Goal: Information Seeking & Learning: Learn about a topic

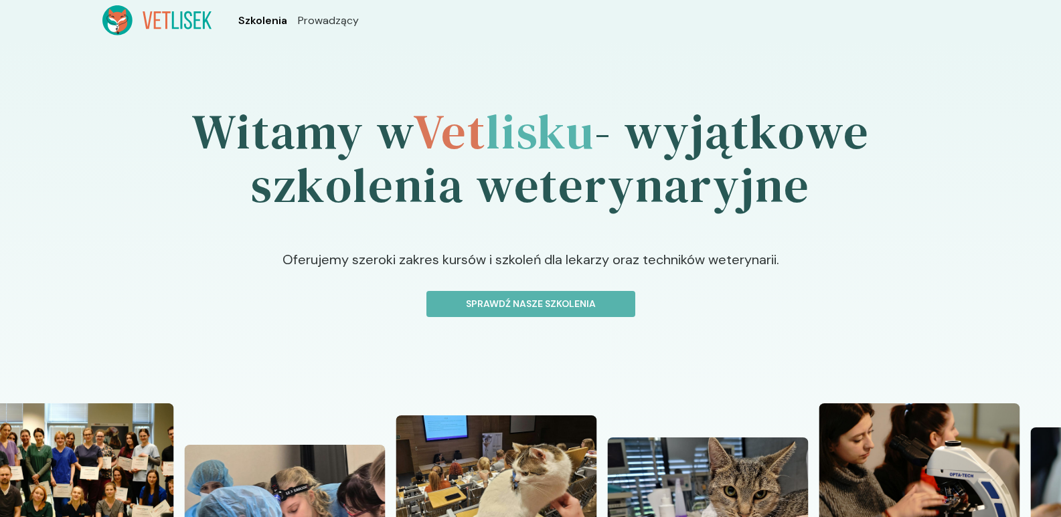
click at [268, 17] on span "Szkolenia" at bounding box center [262, 21] width 49 height 16
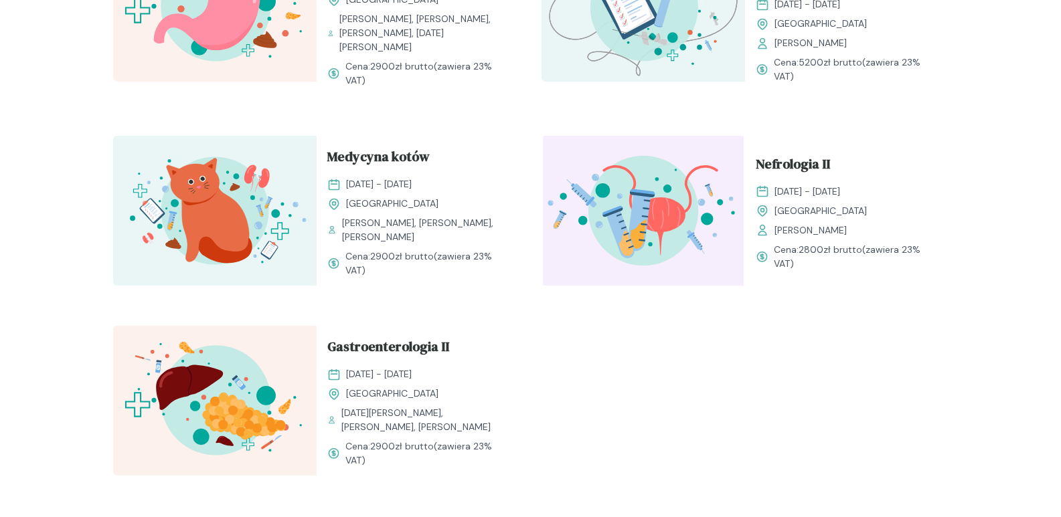
scroll to position [1339, 0]
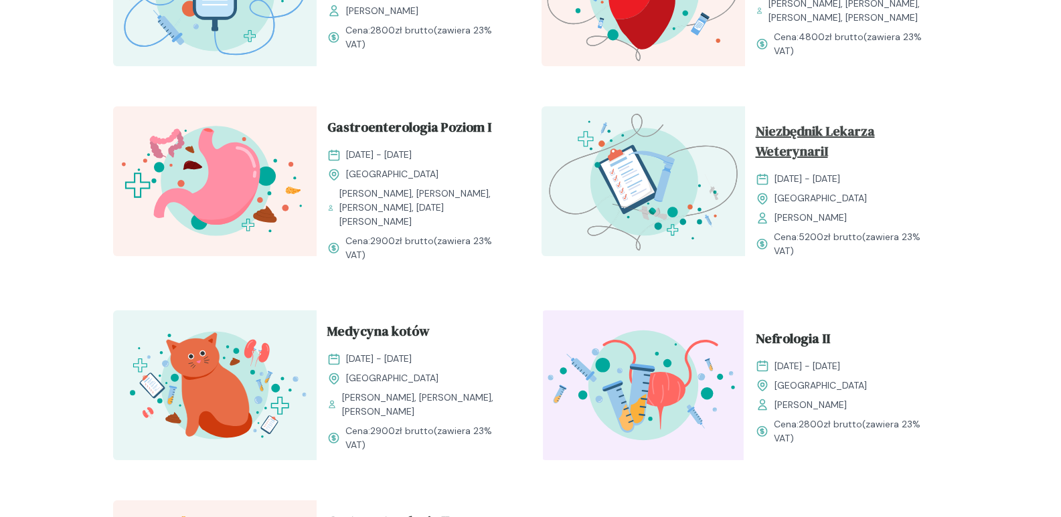
click at [811, 146] on span "Niezbędnik Lekarza WeterynariI" at bounding box center [847, 144] width 182 height 46
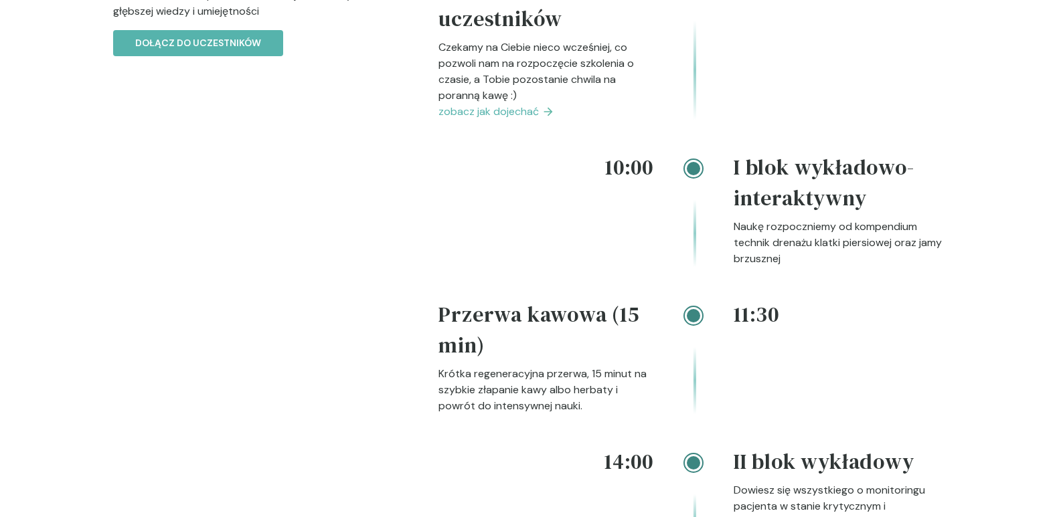
scroll to position [1539, 0]
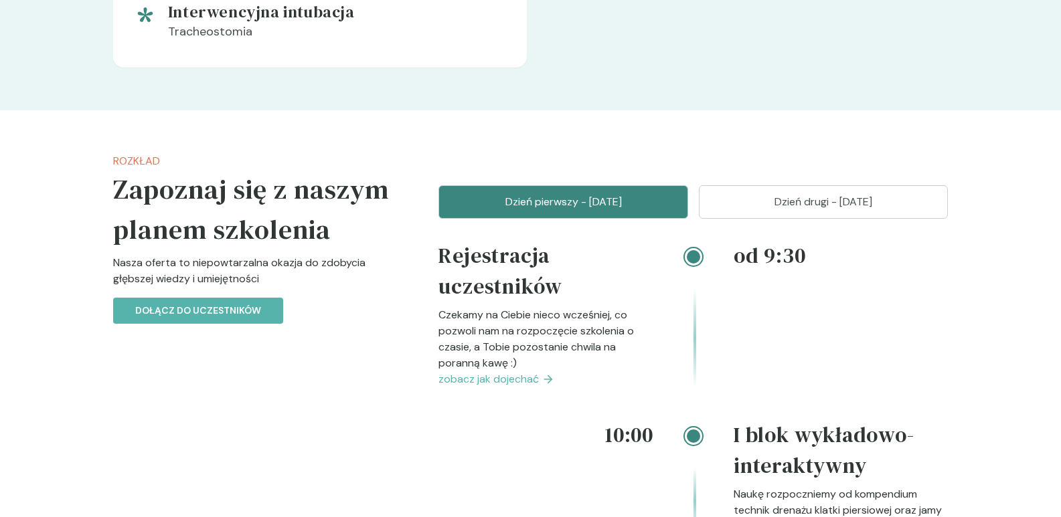
click at [772, 205] on p "Dzień drugi - [DATE]" at bounding box center [824, 202] width 216 height 16
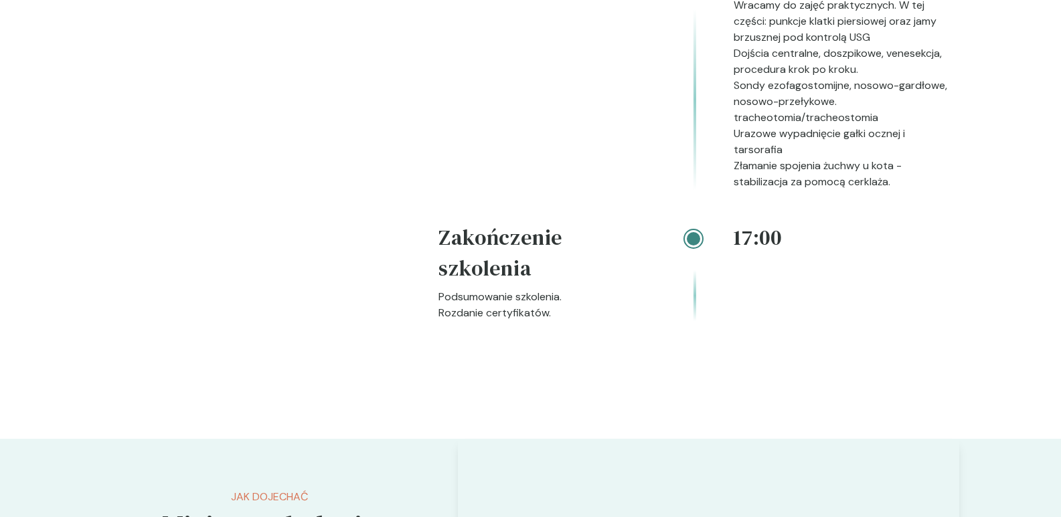
scroll to position [2209, 0]
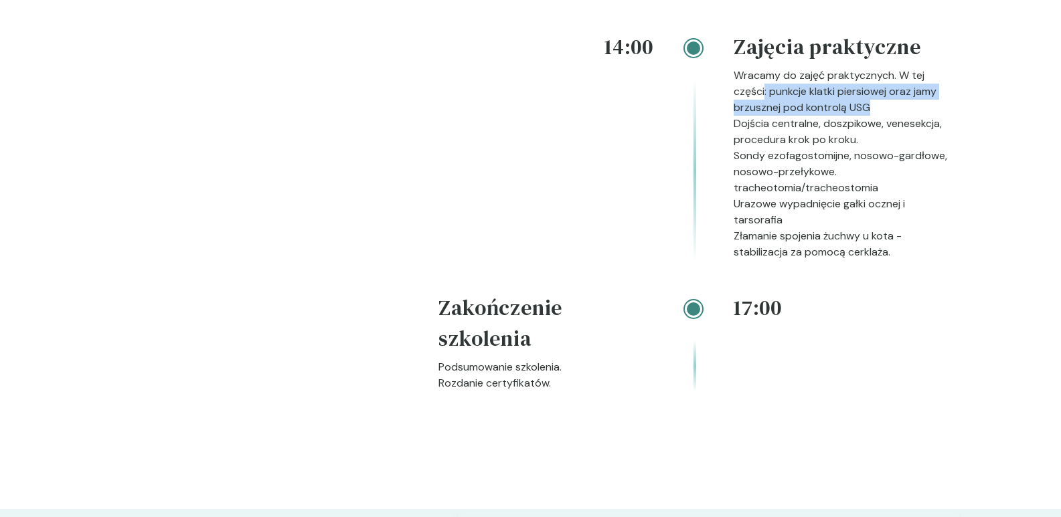
drag, startPoint x: 765, startPoint y: 90, endPoint x: 889, endPoint y: 103, distance: 124.6
click at [889, 103] on p "Wracamy do zajęć praktycznych. W tej części: punkcje klatki piersiowej oraz jam…" at bounding box center [841, 92] width 215 height 48
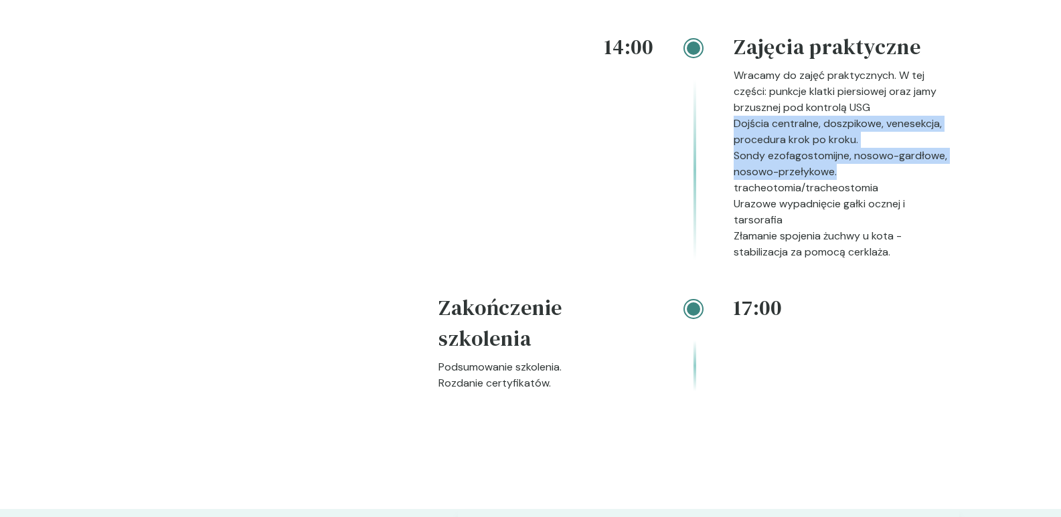
drag, startPoint x: 737, startPoint y: 124, endPoint x: 768, endPoint y: 189, distance: 72.1
click at [919, 169] on div "Zajęcia praktyczne Wracamy do zajęć praktycznych. W tej części: punkcje klatki …" at bounding box center [841, 145] width 215 height 229
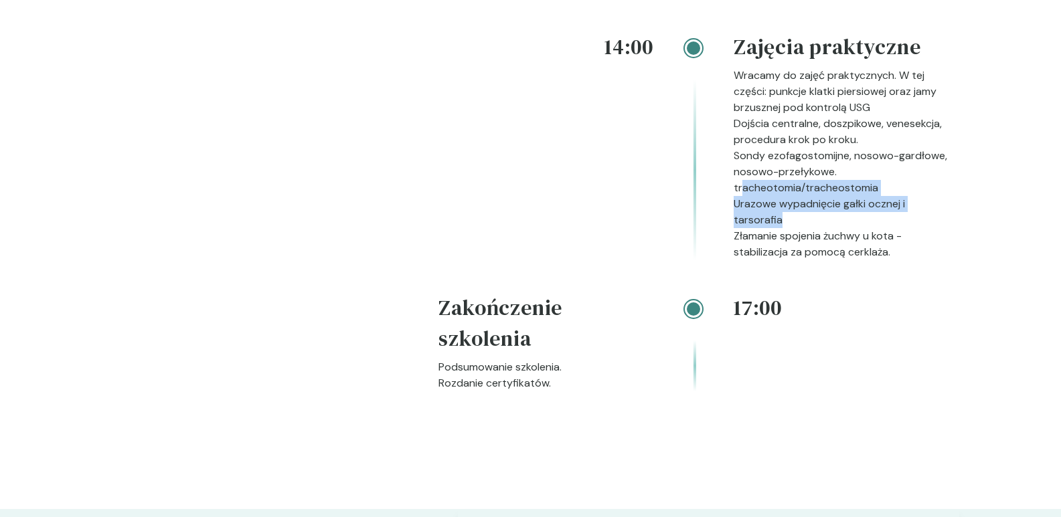
drag, startPoint x: 742, startPoint y: 193, endPoint x: 904, endPoint y: 223, distance: 164.8
click at [904, 223] on div "Zajęcia praktyczne Wracamy do zajęć praktycznych. W tej części: punkcje klatki …" at bounding box center [841, 145] width 215 height 229
drag, startPoint x: 911, startPoint y: 223, endPoint x: 938, endPoint y: 228, distance: 27.2
click at [912, 223] on p "Urazowe wypadnięcie gałki ocznej i tarsorafia" at bounding box center [841, 212] width 215 height 32
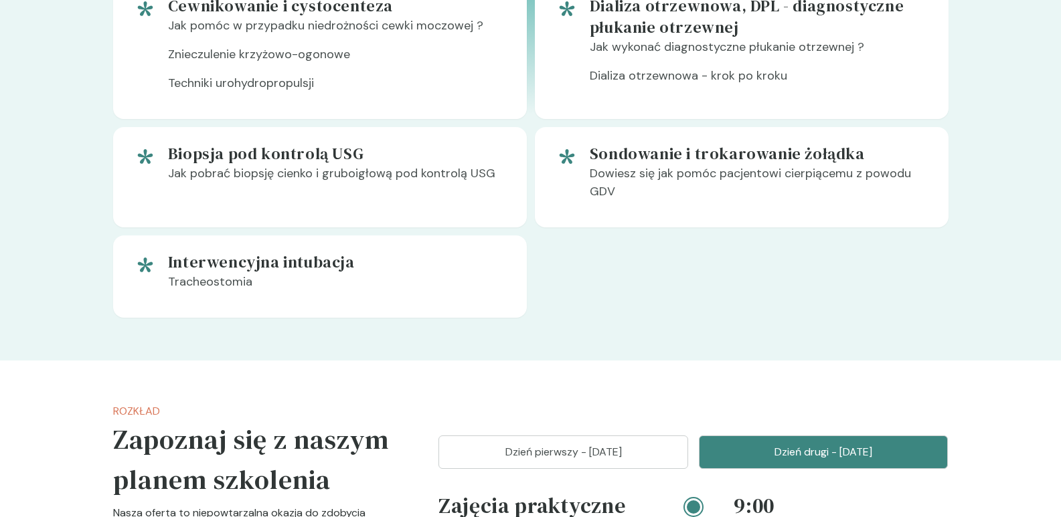
scroll to position [1205, 0]
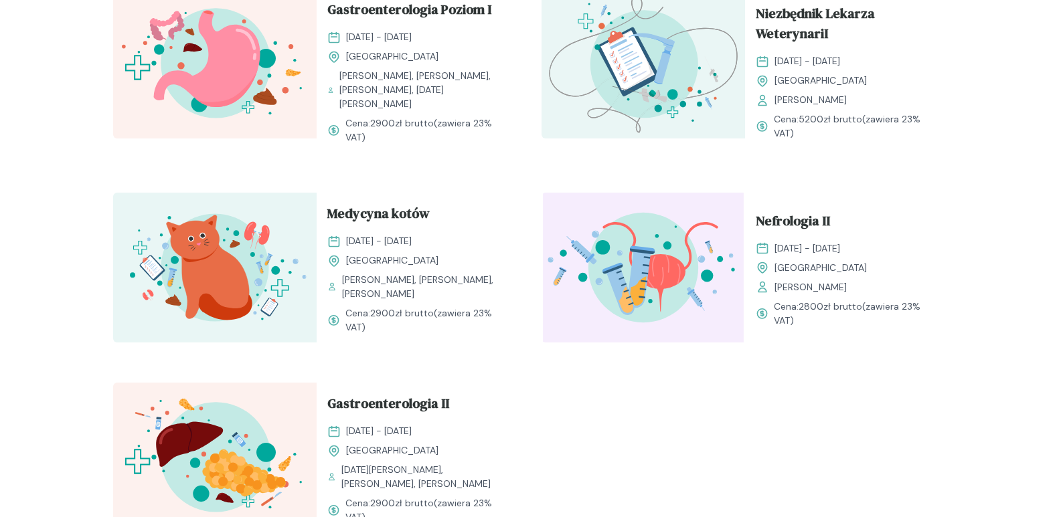
scroll to position [1473, 0]
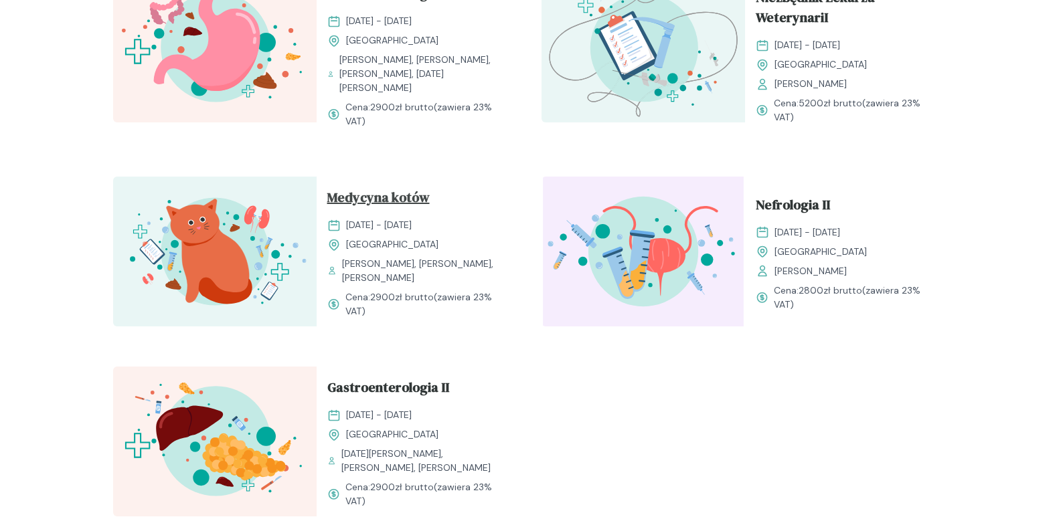
click at [410, 201] on span "Medycyna kotów" at bounding box center [378, 199] width 102 height 25
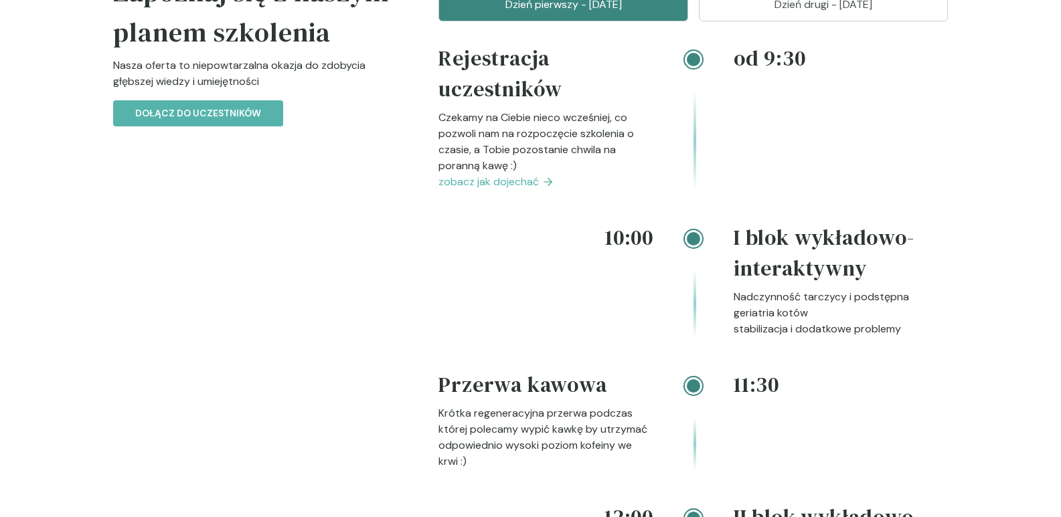
scroll to position [1339, 0]
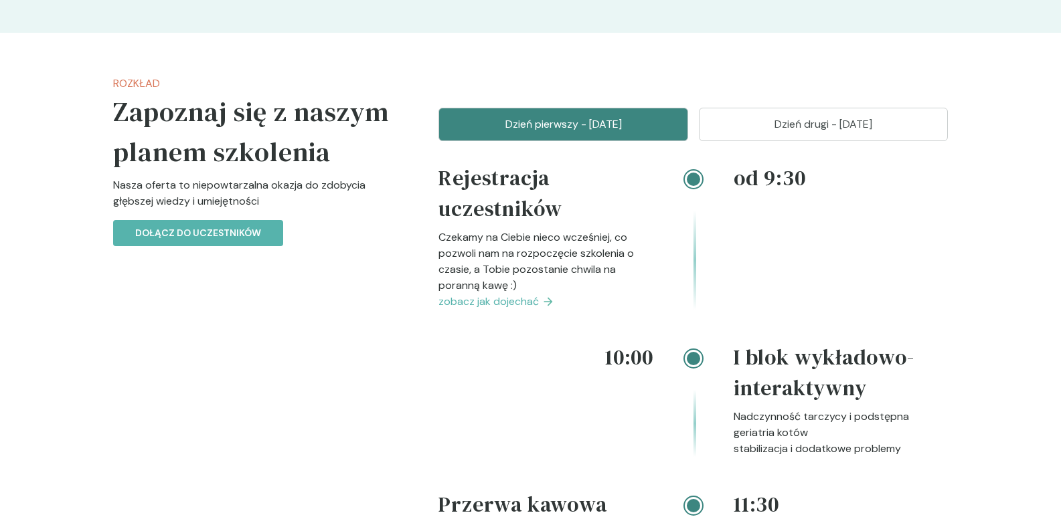
click at [797, 111] on button "Dzień drugi - [DATE]" at bounding box center [824, 124] width 250 height 33
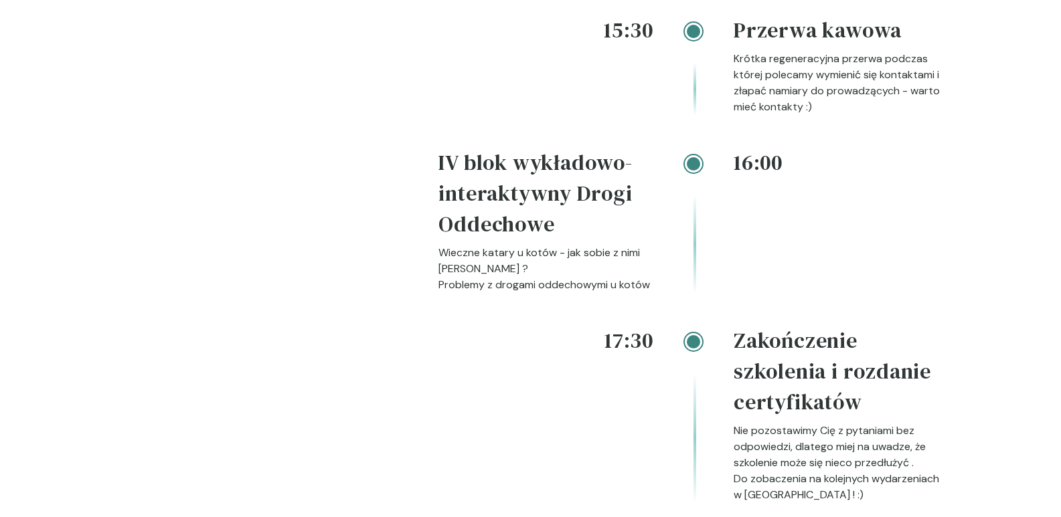
scroll to position [2410, 0]
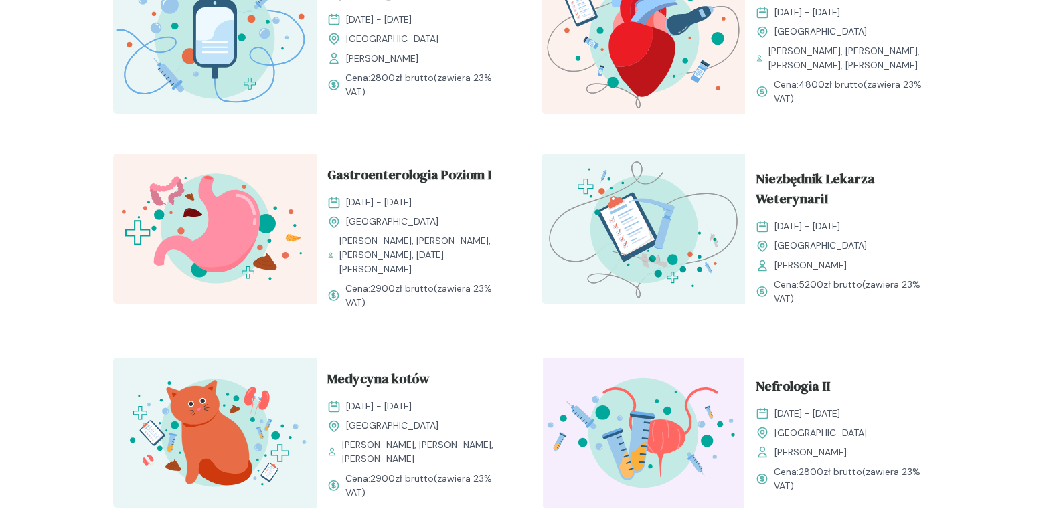
scroll to position [1272, 0]
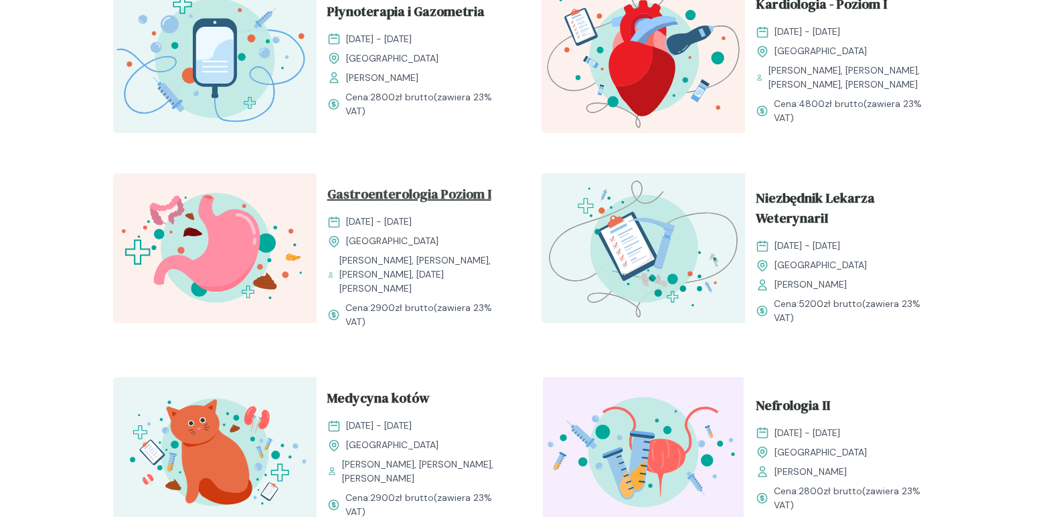
click at [455, 207] on span "Gastroenterologia Poziom I" at bounding box center [409, 196] width 164 height 25
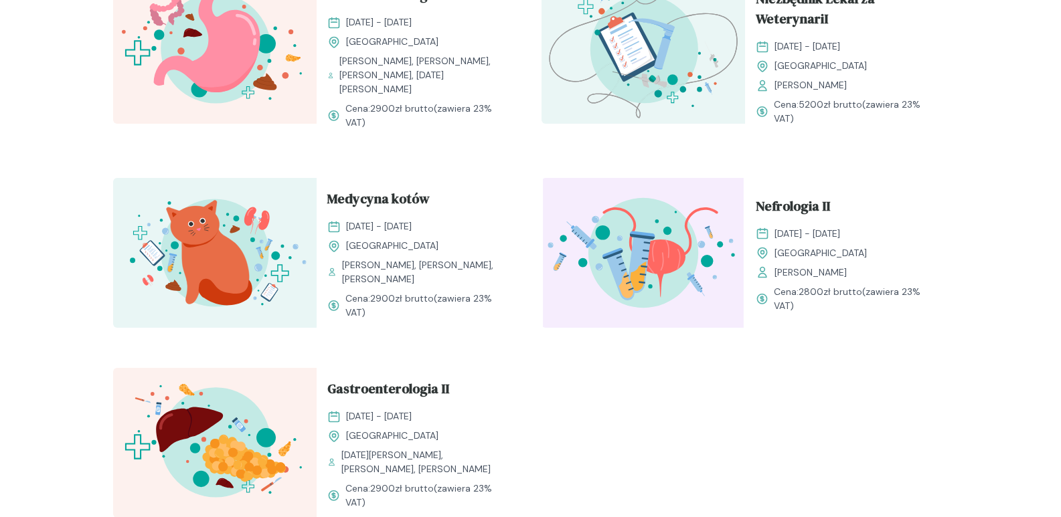
scroll to position [1406, 0]
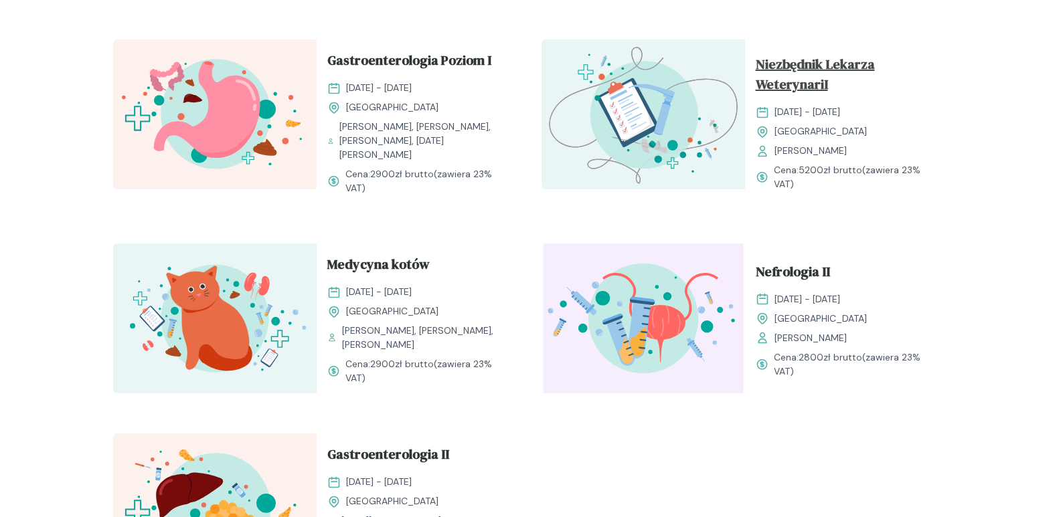
click at [806, 89] on span "Niezbędnik Lekarza WeterynariI" at bounding box center [847, 77] width 182 height 46
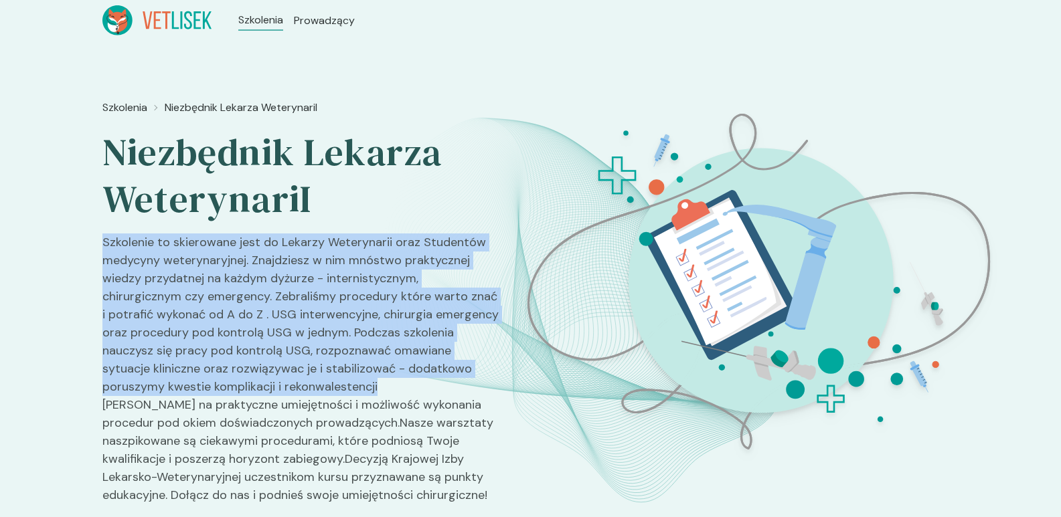
drag, startPoint x: 96, startPoint y: 240, endPoint x: 314, endPoint y: 386, distance: 261.9
click at [314, 386] on div "Szkolenia Niezbędnik Lekarza WeterynariI Niezbędnik Lekarza WeterynariI Szkolen…" at bounding box center [530, 293] width 1061 height 505
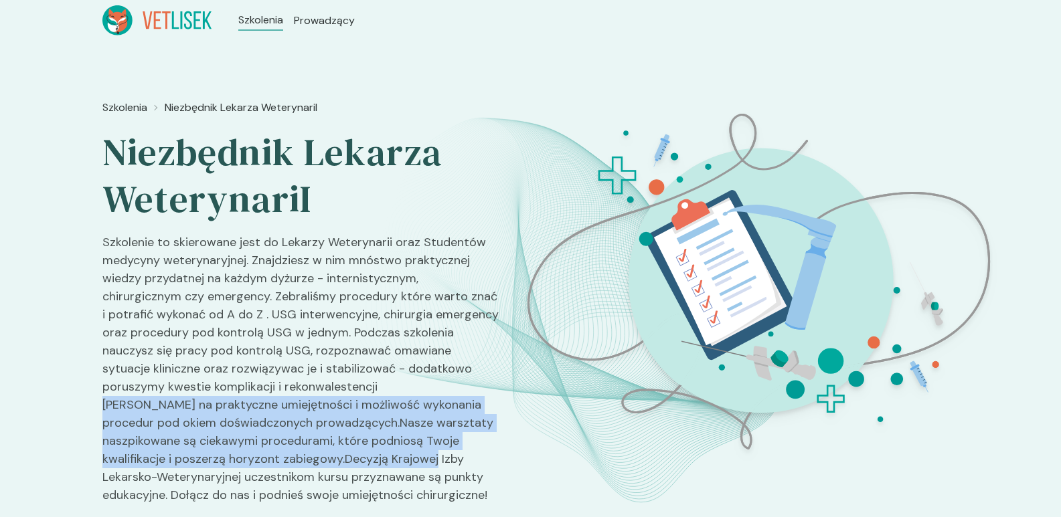
drag, startPoint x: 100, startPoint y: 404, endPoint x: 473, endPoint y: 459, distance: 376.3
click at [473, 459] on div "Szkolenia Niezbędnik Lekarza WeterynariI Niezbędnik Lekarza WeterynariI Szkolen…" at bounding box center [530, 293] width 1061 height 505
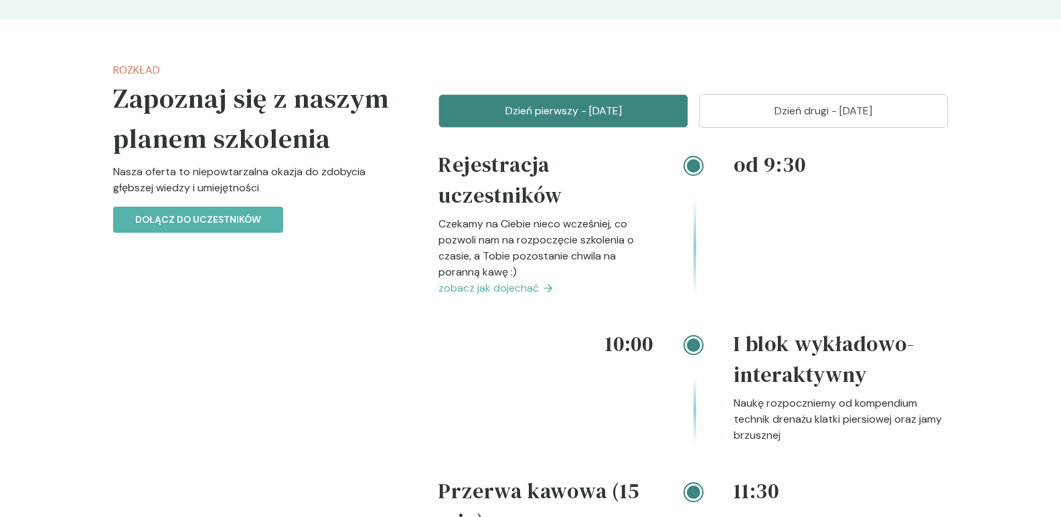
scroll to position [1807, 0]
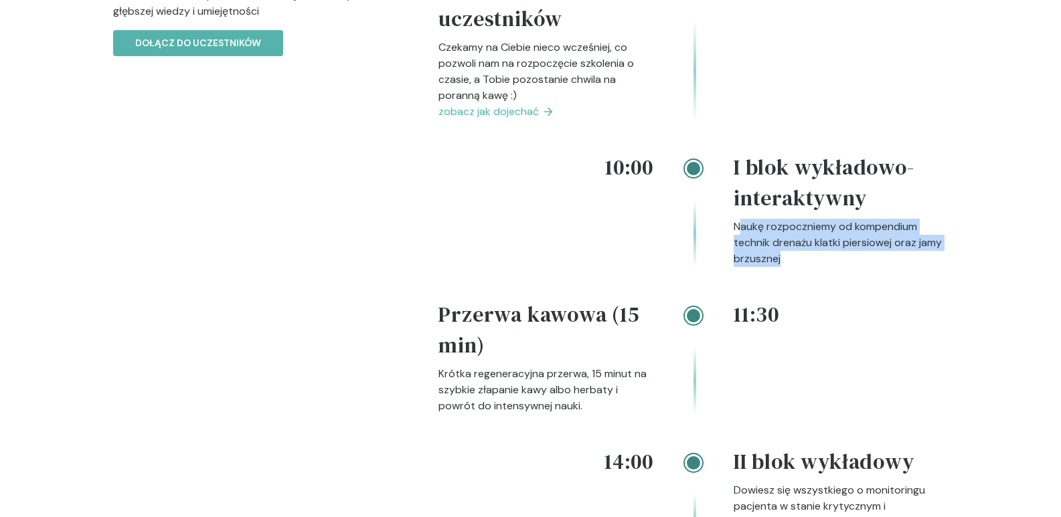
drag, startPoint x: 742, startPoint y: 229, endPoint x: 928, endPoint y: 266, distance: 189.8
click at [928, 266] on p "Naukę rozpoczniemy od kompendium technik drenażu klatki piersiowej oraz jamy br…" at bounding box center [841, 243] width 215 height 48
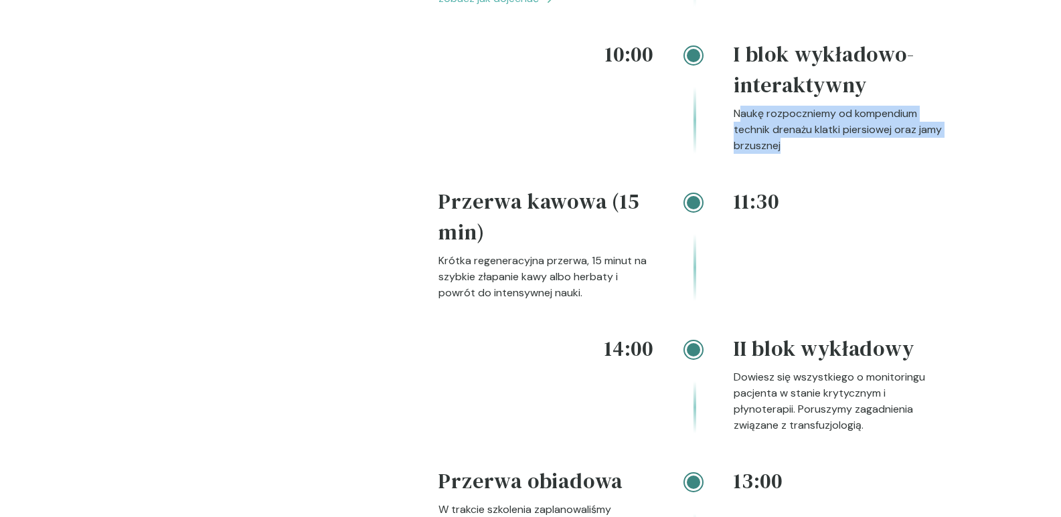
scroll to position [1941, 0]
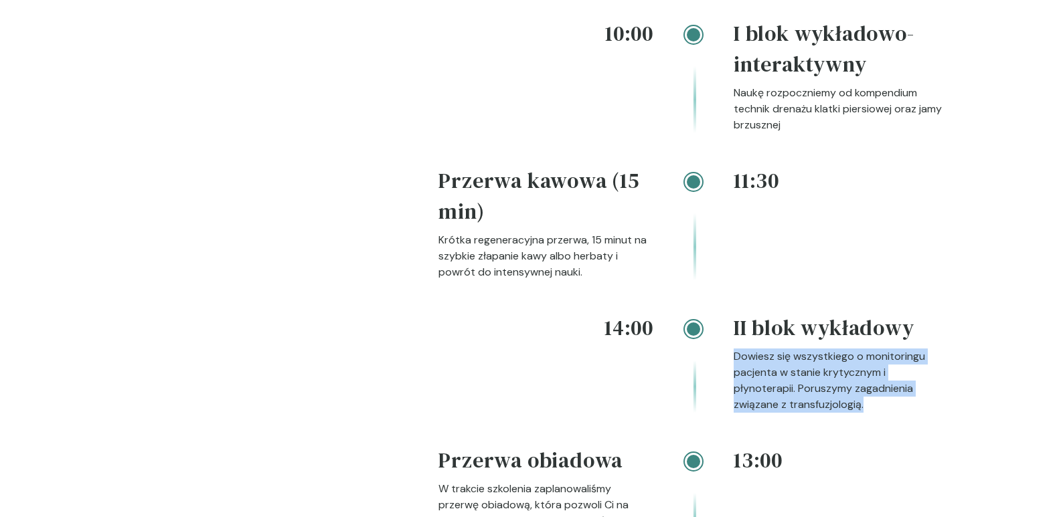
drag, startPoint x: 733, startPoint y: 353, endPoint x: 911, endPoint y: 414, distance: 188.0
click at [911, 414] on div "14:00 II blok wykładowy Dowiesz się wszystkiego o monitoringu pacjenta w stanie…" at bounding box center [692, 379] width 509 height 133
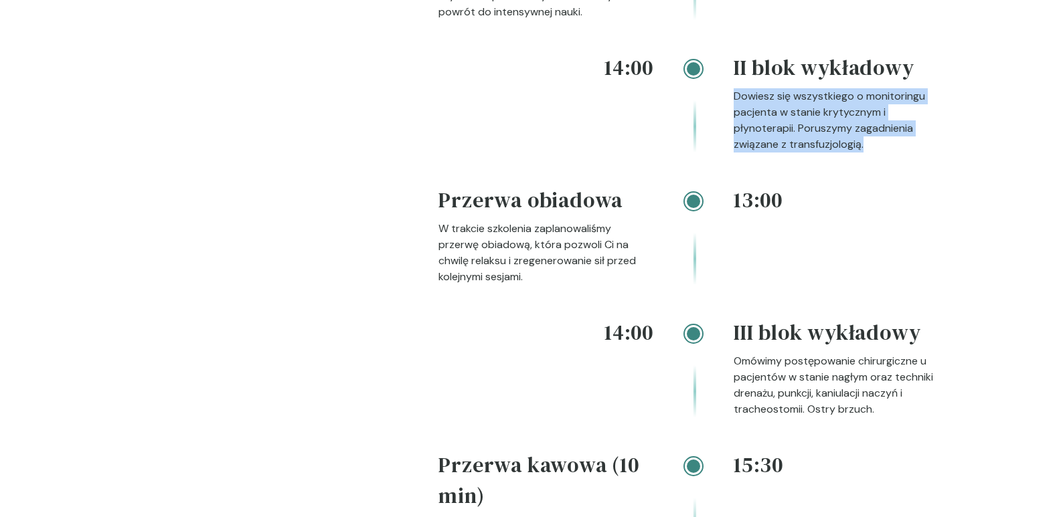
scroll to position [2276, 0]
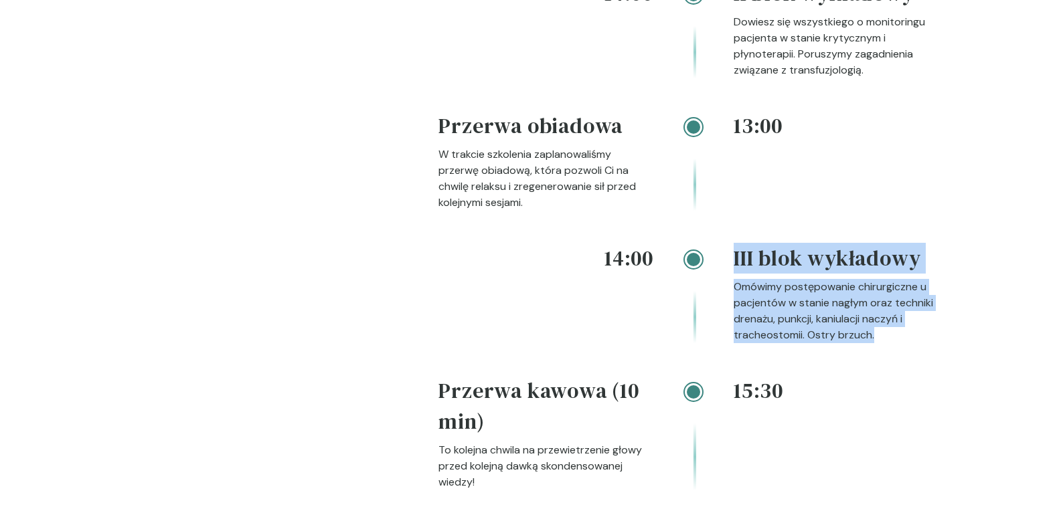
drag, startPoint x: 732, startPoint y: 282, endPoint x: 942, endPoint y: 333, distance: 215.8
click at [942, 333] on div "14:00 III blok wykładowy Omówimy postępowanie chirurgiczne u pacjentów w stanie…" at bounding box center [692, 309] width 509 height 133
click at [942, 333] on p "Omówimy postępowanie chirurgiczne u pacjentów w stanie nagłym oraz techniki dre…" at bounding box center [841, 311] width 215 height 64
drag, startPoint x: 900, startPoint y: 330, endPoint x: 736, endPoint y: 292, distance: 168.4
click at [736, 292] on p "Omówimy postępowanie chirurgiczne u pacjentów w stanie nagłym oraz techniki dre…" at bounding box center [841, 311] width 215 height 64
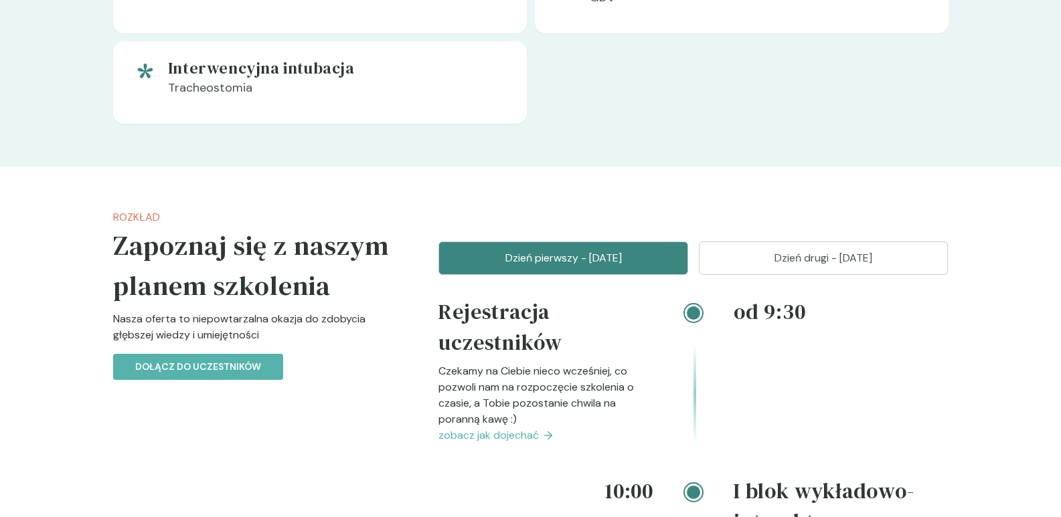
scroll to position [1339, 0]
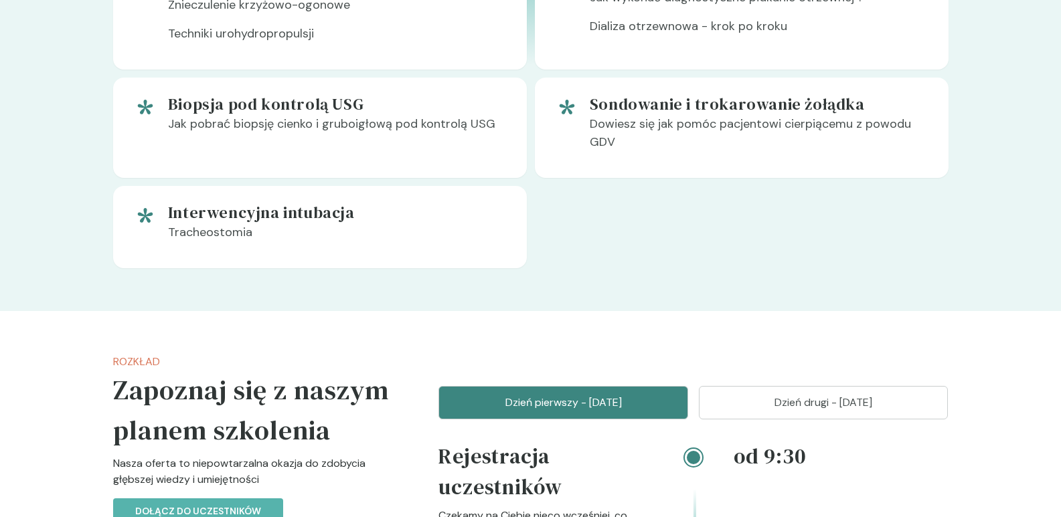
click at [861, 393] on button "Dzień drugi - [DATE]" at bounding box center [824, 402] width 250 height 33
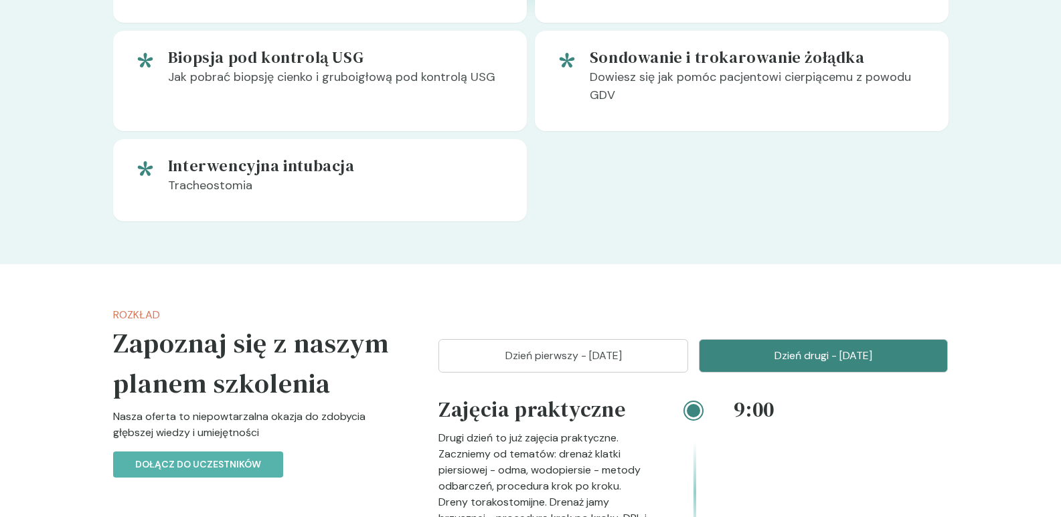
scroll to position [1606, 0]
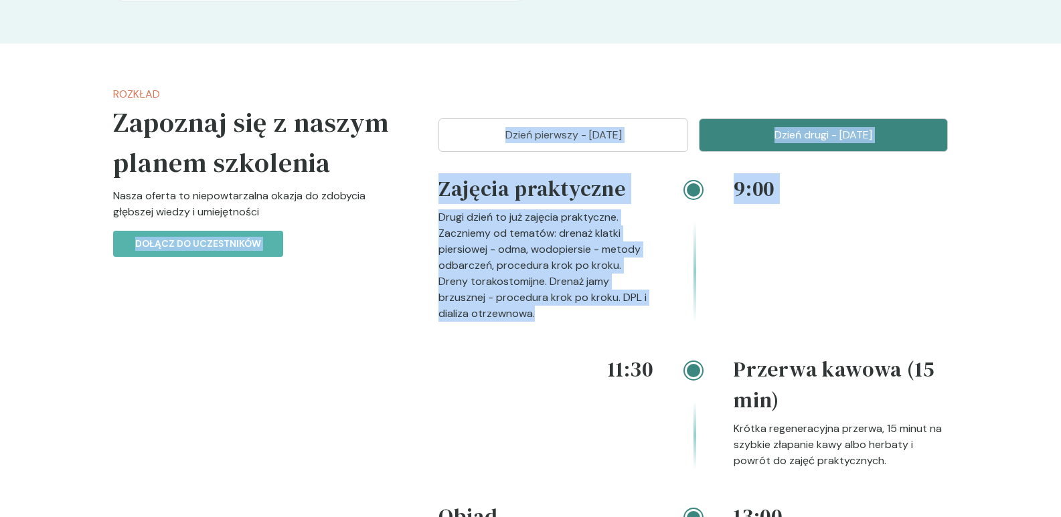
drag, startPoint x: 536, startPoint y: 308, endPoint x: 412, endPoint y: 222, distance: 150.6
click at [554, 286] on p "Drugi dzień to już zajęcia praktyczne. Zaczniemy od tematów: drenaż klatki pier…" at bounding box center [545, 266] width 215 height 112
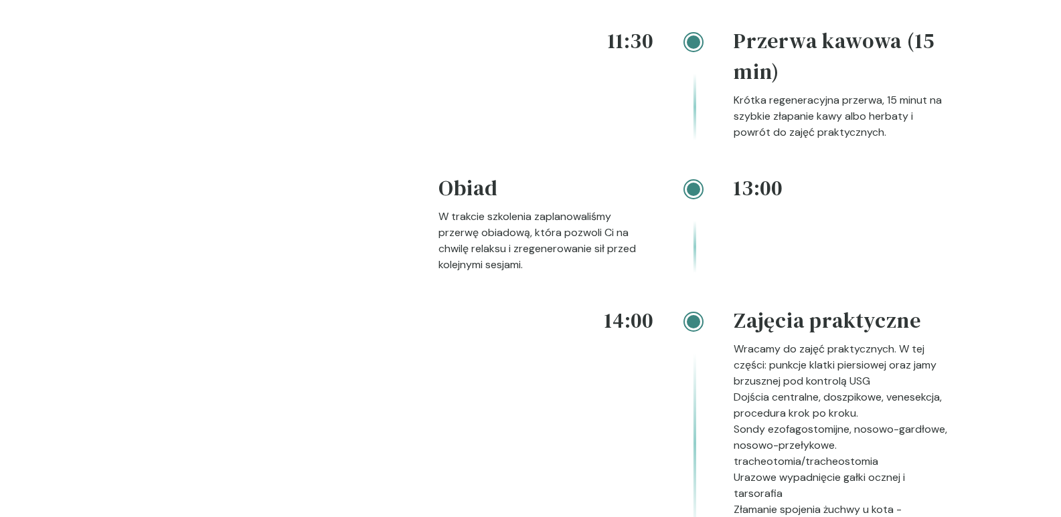
scroll to position [2008, 0]
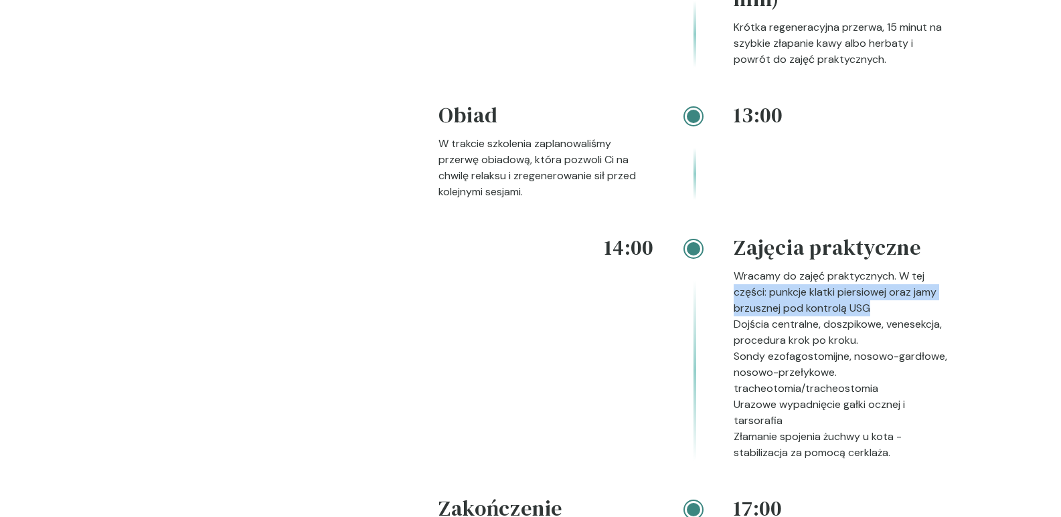
drag, startPoint x: 734, startPoint y: 284, endPoint x: 910, endPoint y: 305, distance: 177.3
click at [910, 305] on p "Wracamy do zajęć praktycznych. W tej części: punkcje klatki piersiowej oraz jam…" at bounding box center [841, 292] width 215 height 48
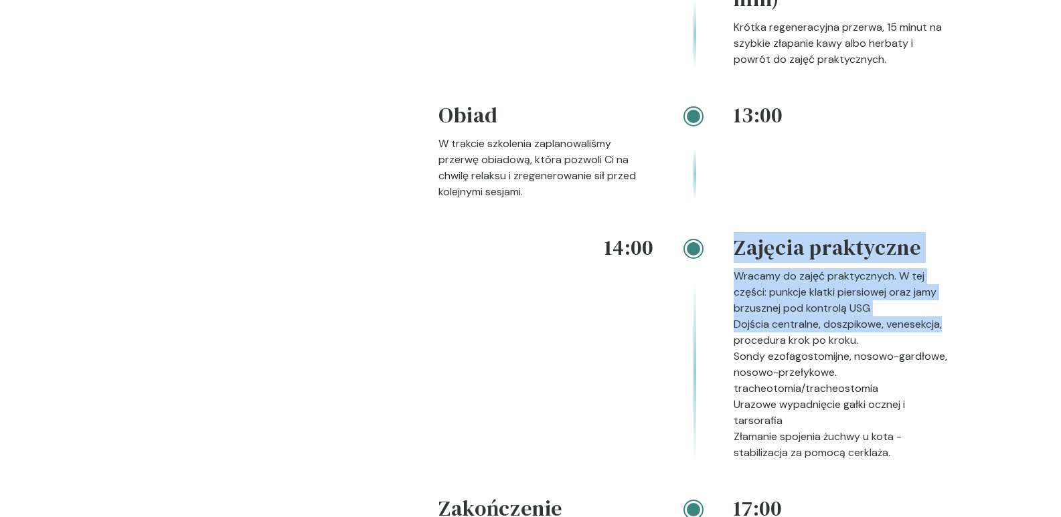
drag, startPoint x: 729, startPoint y: 328, endPoint x: 970, endPoint y: 328, distance: 241.0
click at [970, 328] on section "Rozkład Zapoznaj się z naszym planem szkolenia Nasza oferta to niepowtarzalna o…" at bounding box center [530, 176] width 1061 height 1068
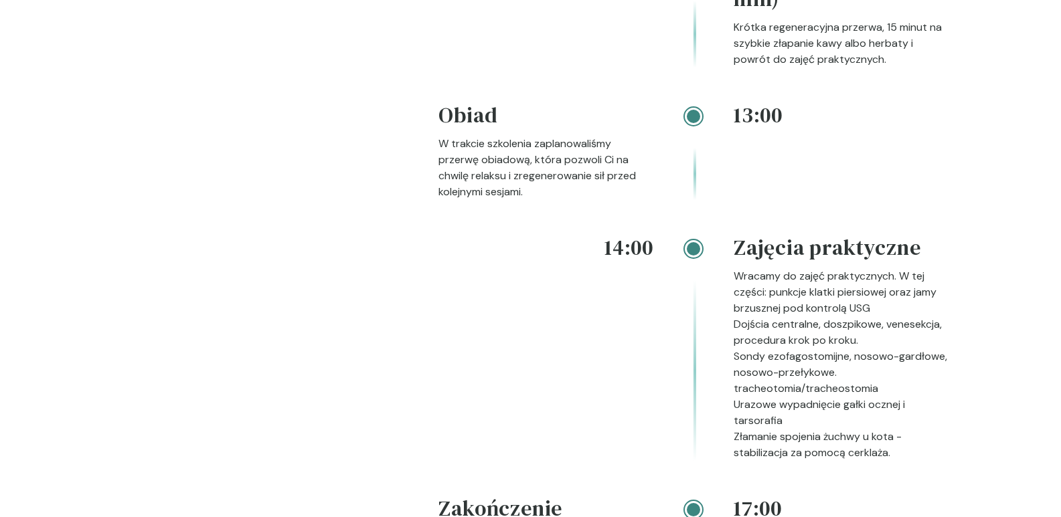
click at [922, 351] on p "Sondy ezofagostomijne, nosowo-gardłowe, nosowo-przełykowe." at bounding box center [841, 365] width 215 height 32
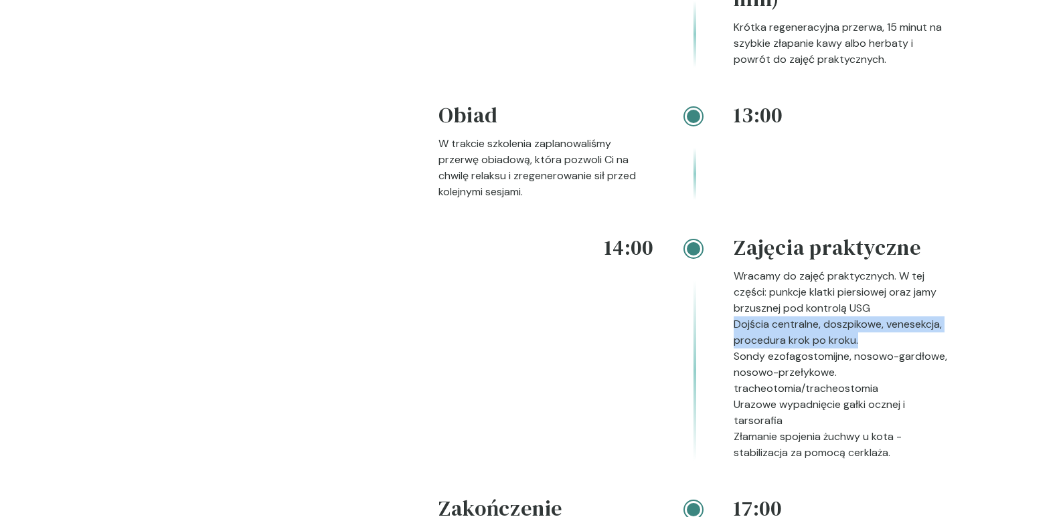
drag, startPoint x: 736, startPoint y: 332, endPoint x: 876, endPoint y: 347, distance: 140.0
click at [878, 347] on p "Dojścia centralne, doszpikowe, venesekcja, procedura krok po kroku." at bounding box center [841, 333] width 215 height 32
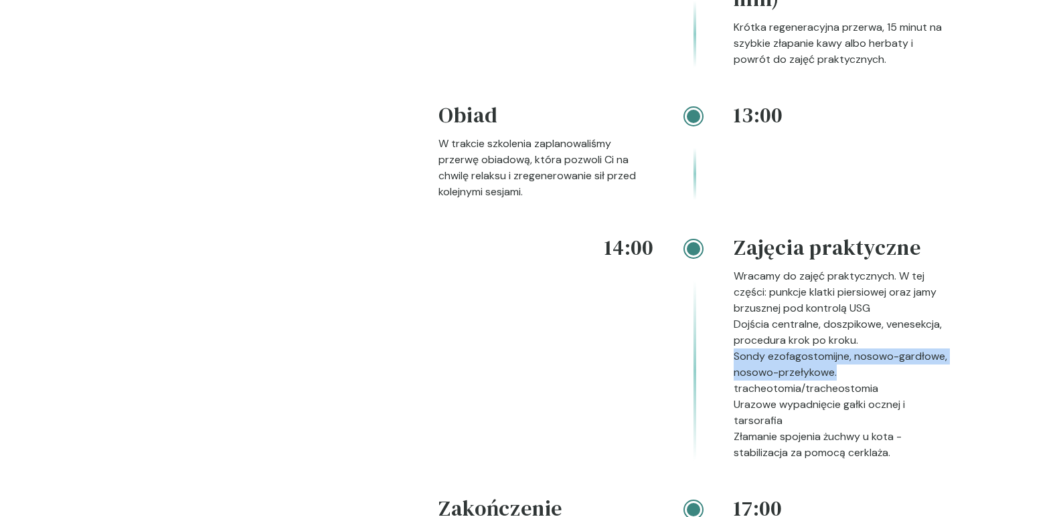
drag, startPoint x: 734, startPoint y: 359, endPoint x: 884, endPoint y: 376, distance: 150.2
click at [883, 376] on p "Sondy ezofagostomijne, nosowo-gardłowe, nosowo-przełykowe." at bounding box center [841, 365] width 215 height 32
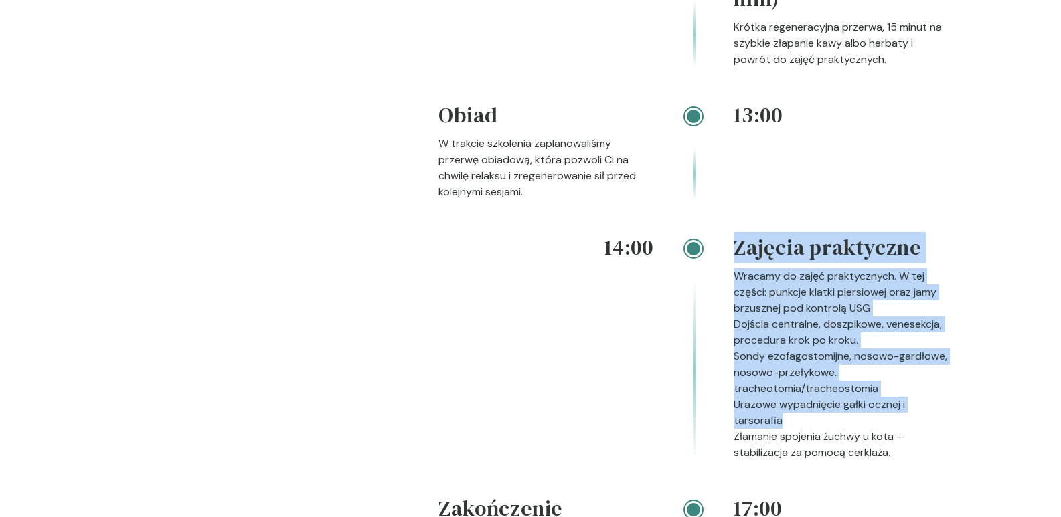
drag, startPoint x: 729, startPoint y: 408, endPoint x: 877, endPoint y: 426, distance: 149.0
click at [877, 426] on div "14:00 Zajęcia praktyczne Wracamy do zajęć praktycznych. W tej części: punkcje k…" at bounding box center [692, 362] width 509 height 261
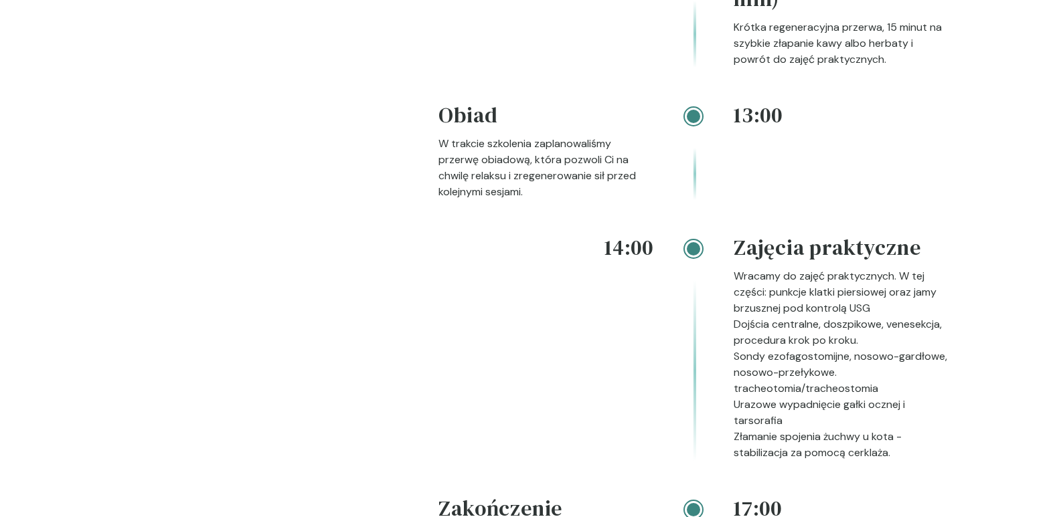
click at [950, 438] on div "Rozkład Zapoznaj się z naszym planem szkolenia Nasza oferta to niepowtarzalna o…" at bounding box center [530, 176] width 857 height 1068
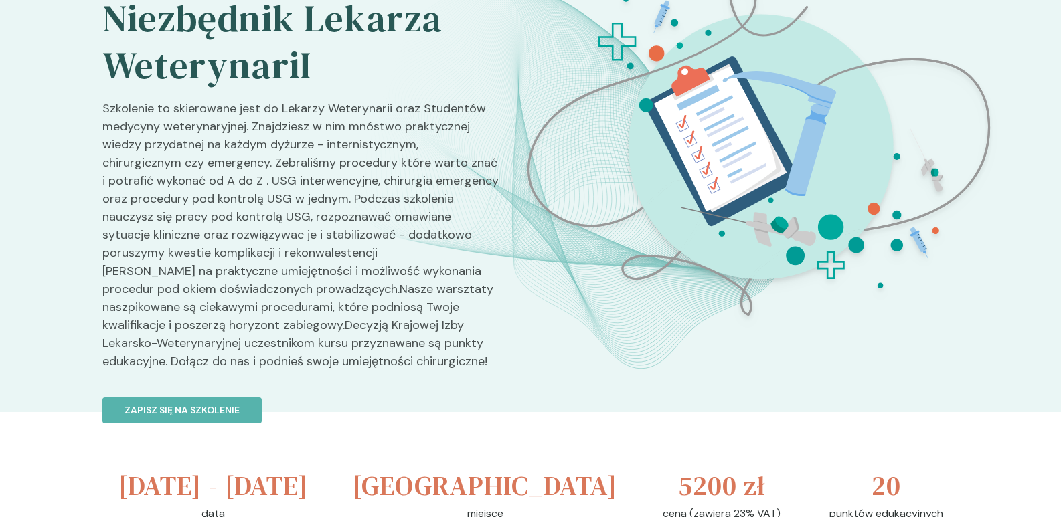
scroll to position [402, 0]
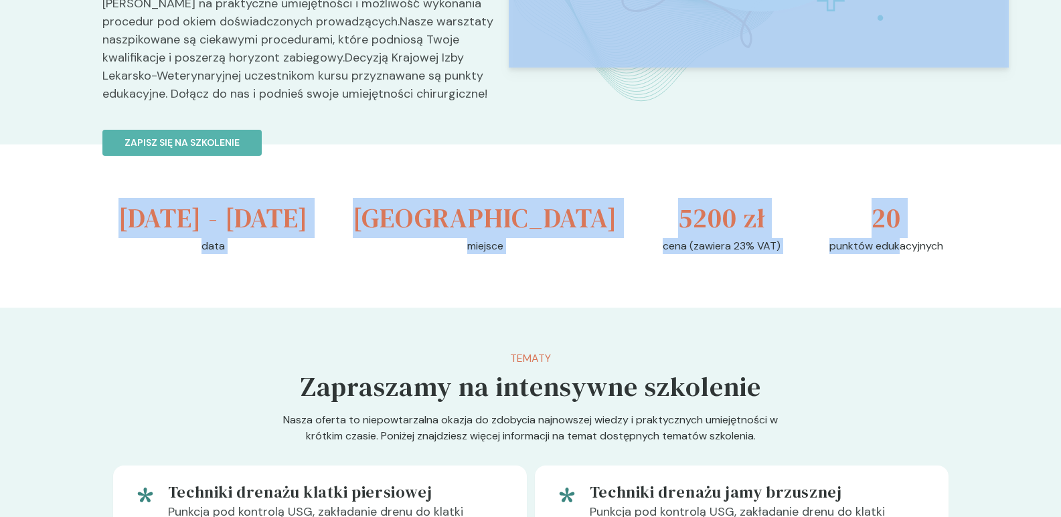
drag, startPoint x: 634, startPoint y: 210, endPoint x: 900, endPoint y: 259, distance: 270.2
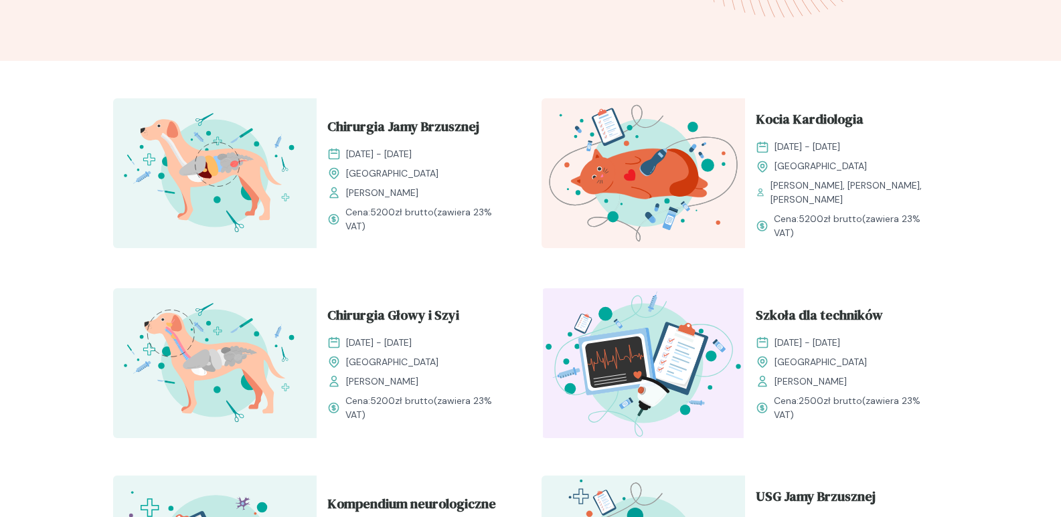
scroll to position [1406, 0]
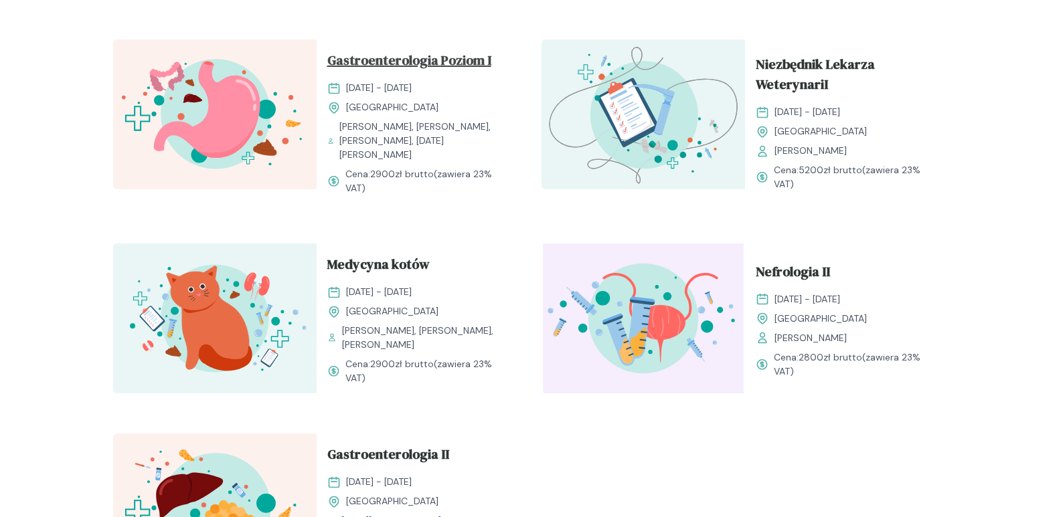
click at [416, 76] on span "Gastroenterologia Poziom I" at bounding box center [409, 62] width 164 height 25
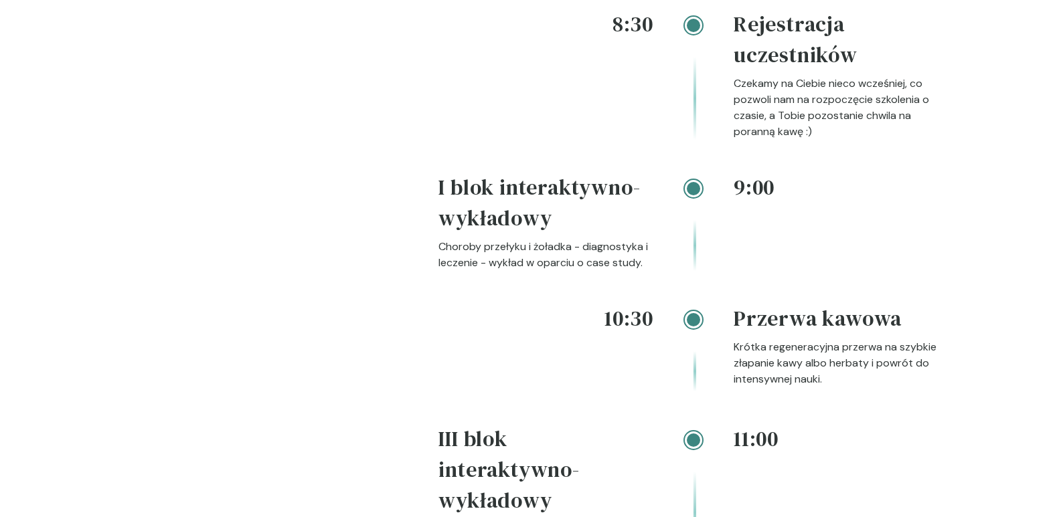
scroll to position [1606, 0]
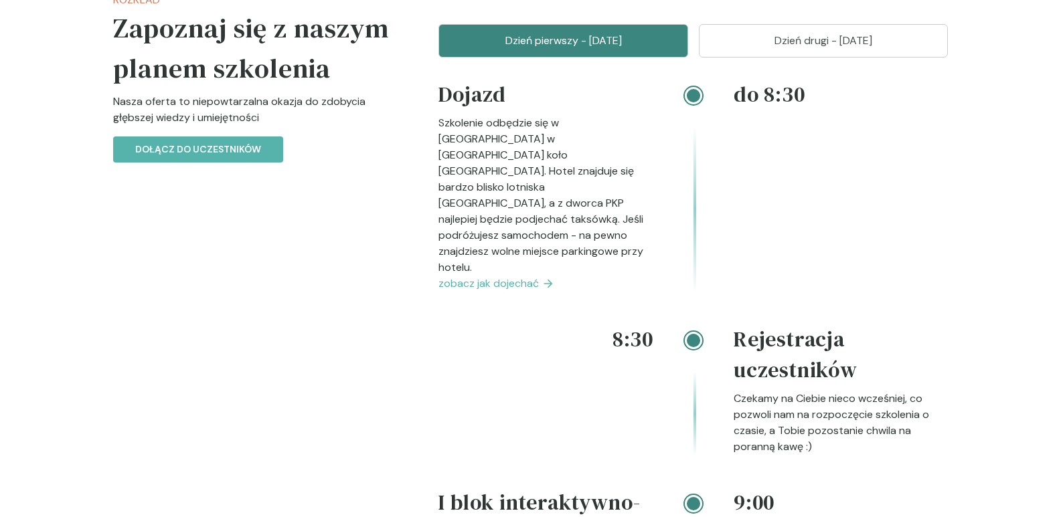
click at [811, 36] on p "Dzień drugi - [DATE]" at bounding box center [824, 41] width 216 height 16
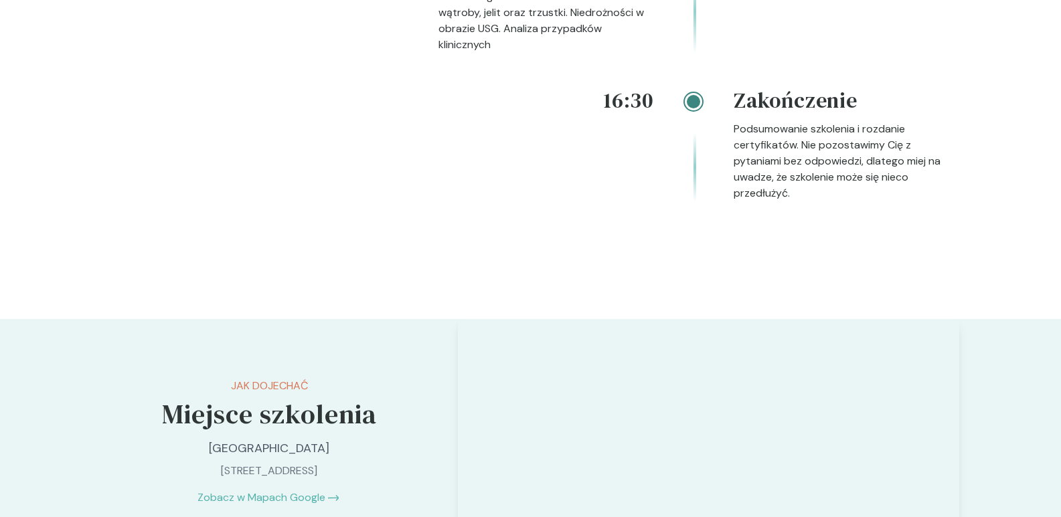
scroll to position [2410, 0]
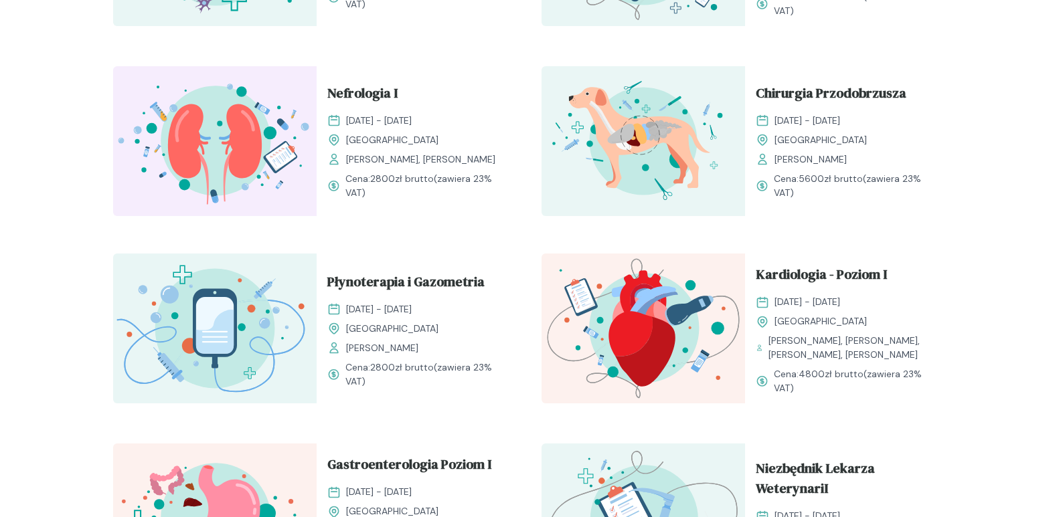
scroll to position [1004, 0]
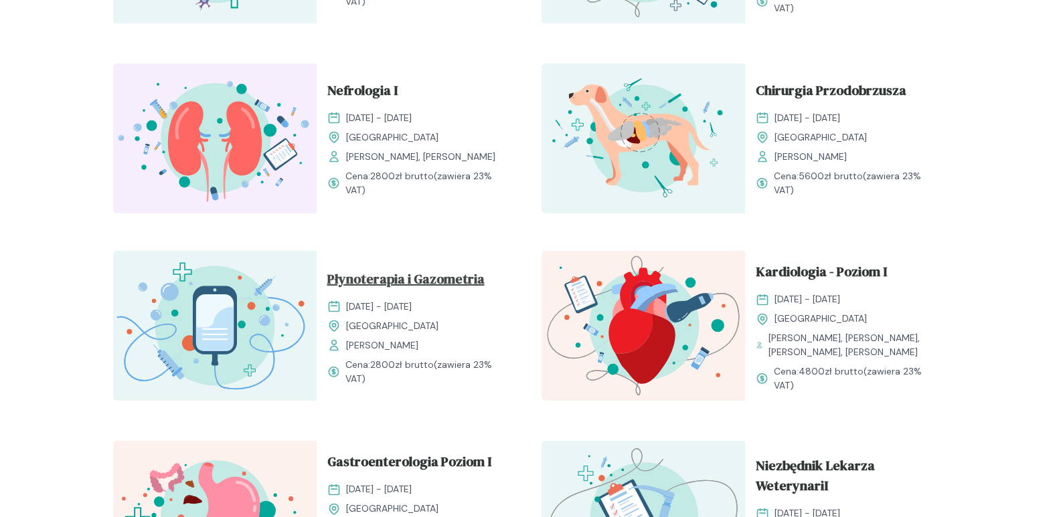
click at [437, 288] on span "Płynoterapia i Gazometria" at bounding box center [405, 281] width 157 height 25
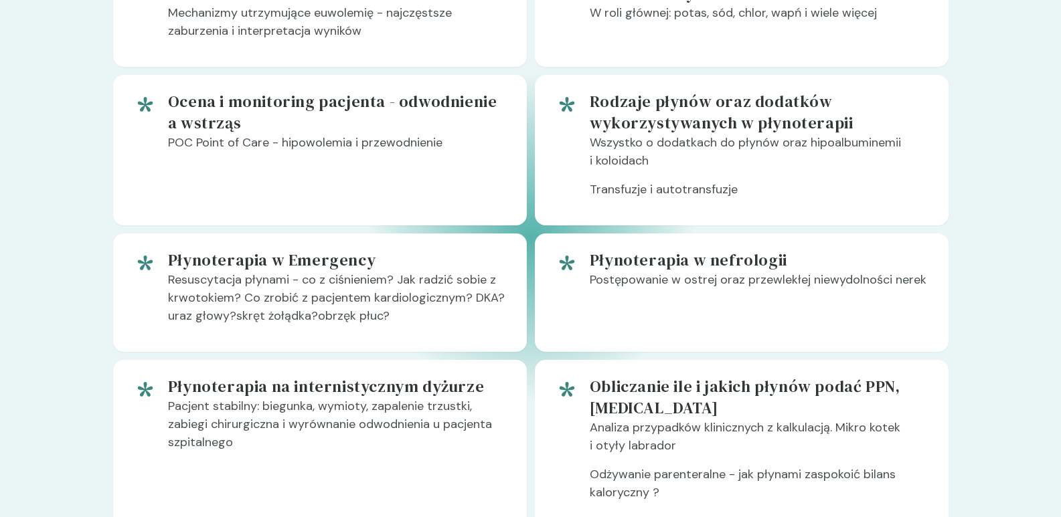
scroll to position [870, 0]
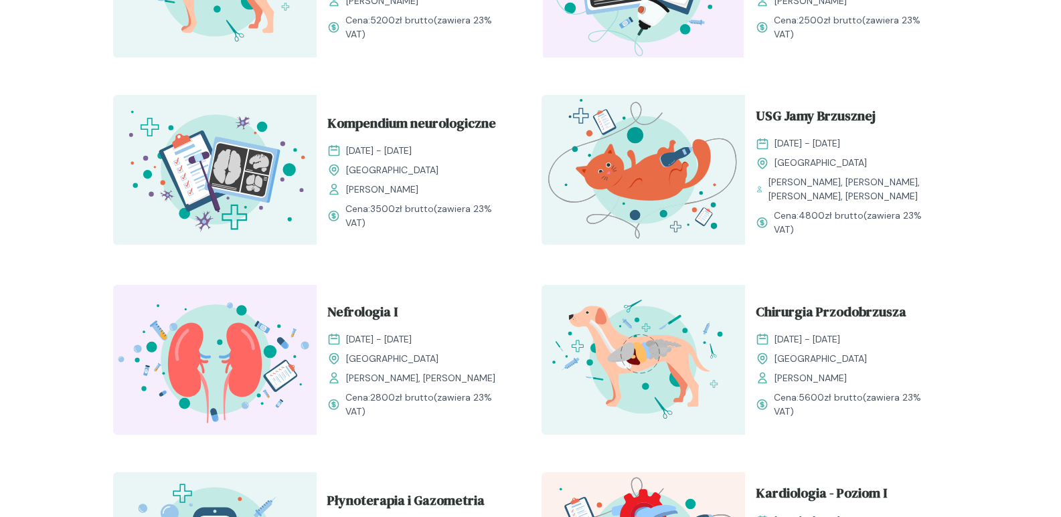
scroll to position [870, 0]
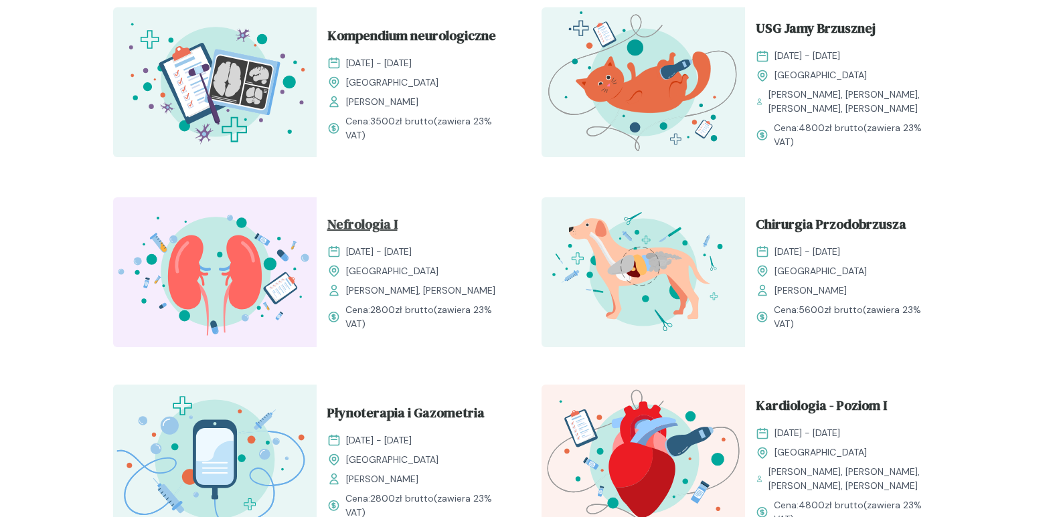
click at [367, 228] on span "Nefrologia I" at bounding box center [362, 226] width 70 height 25
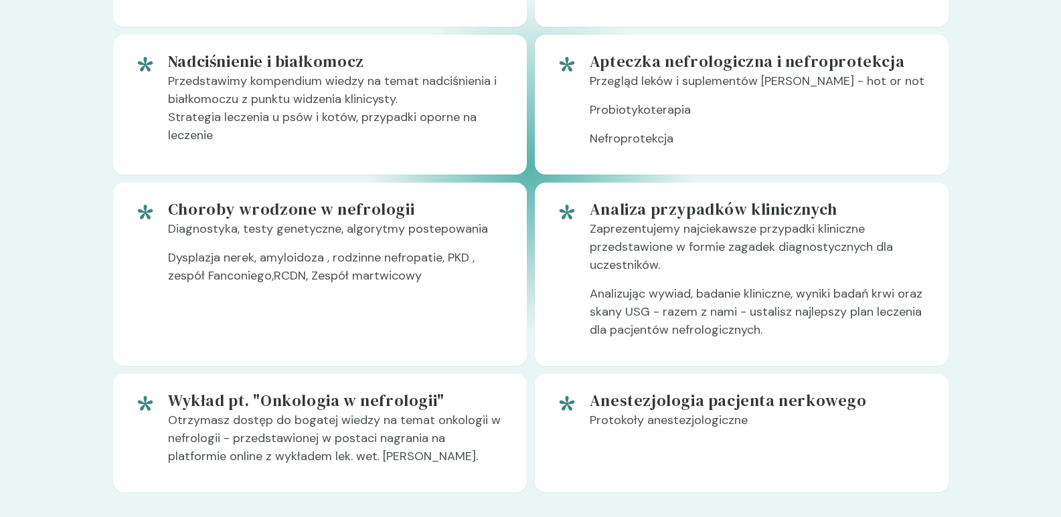
scroll to position [1004, 0]
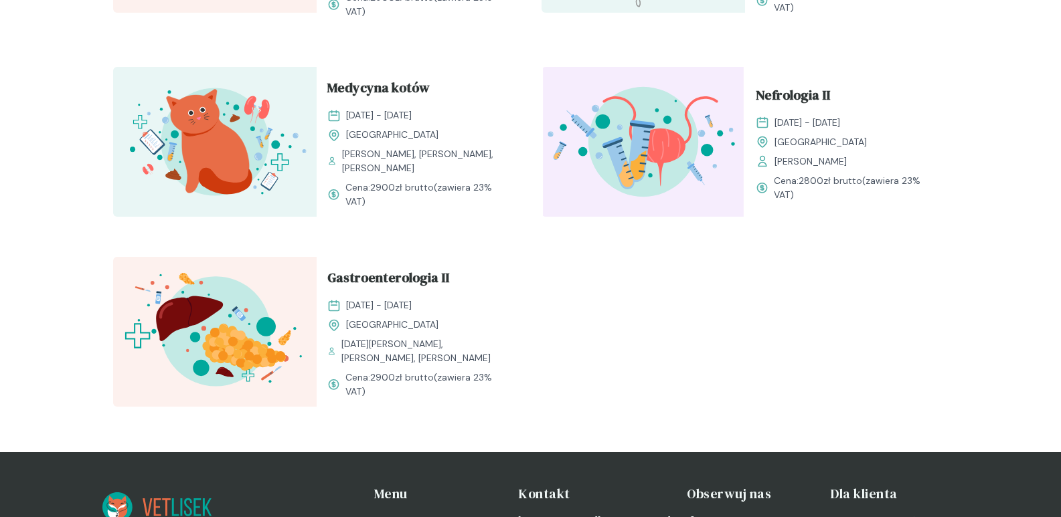
scroll to position [1606, 0]
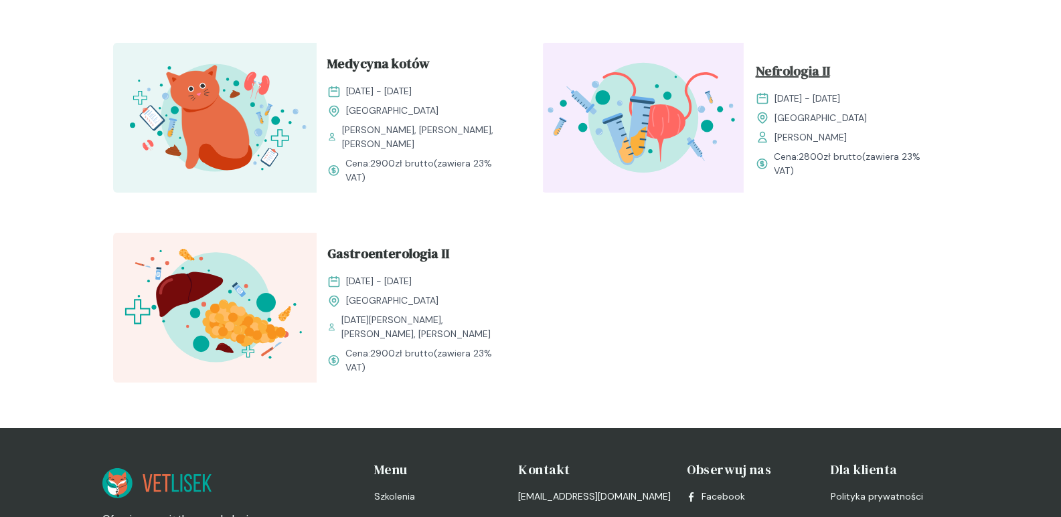
click at [822, 78] on span "Nefrologia II" at bounding box center [793, 73] width 74 height 25
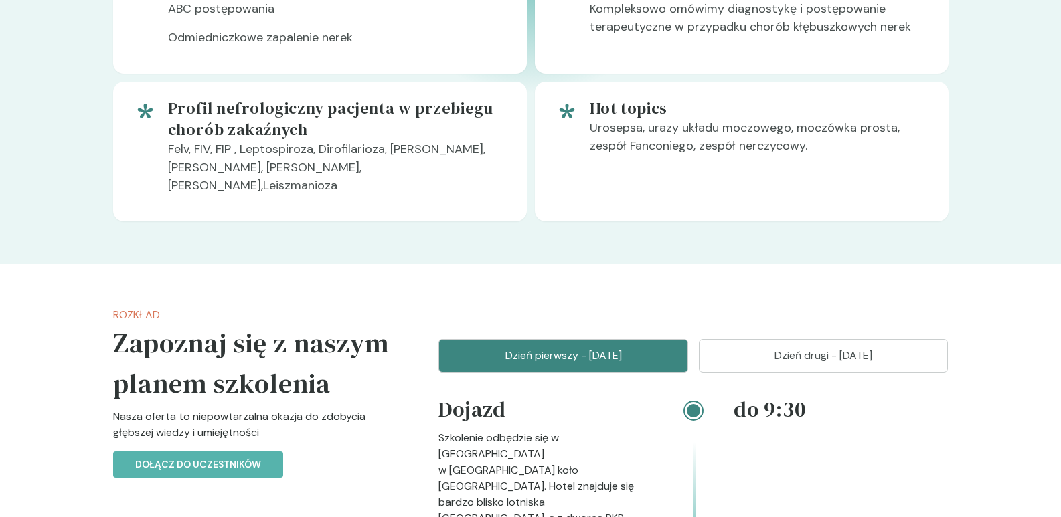
scroll to position [1339, 0]
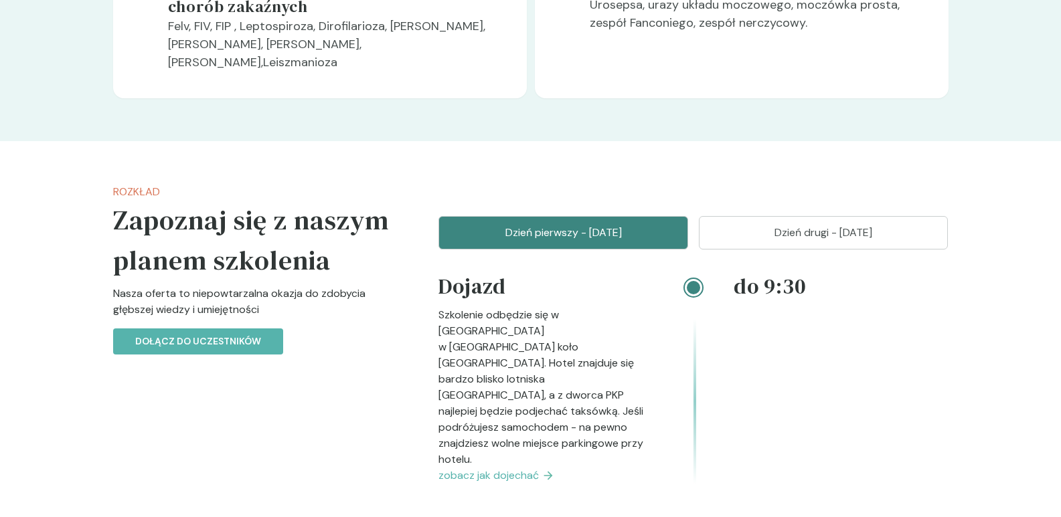
click at [785, 225] on p "Dzień drugi - [DATE]" at bounding box center [824, 233] width 216 height 16
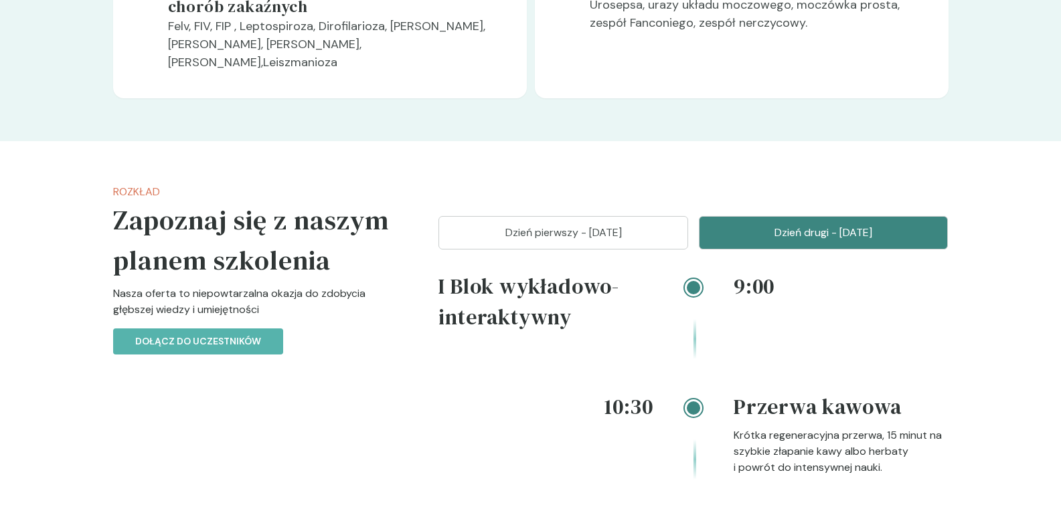
click at [638, 225] on p "Dzień pierwszy - [DATE]" at bounding box center [563, 233] width 216 height 16
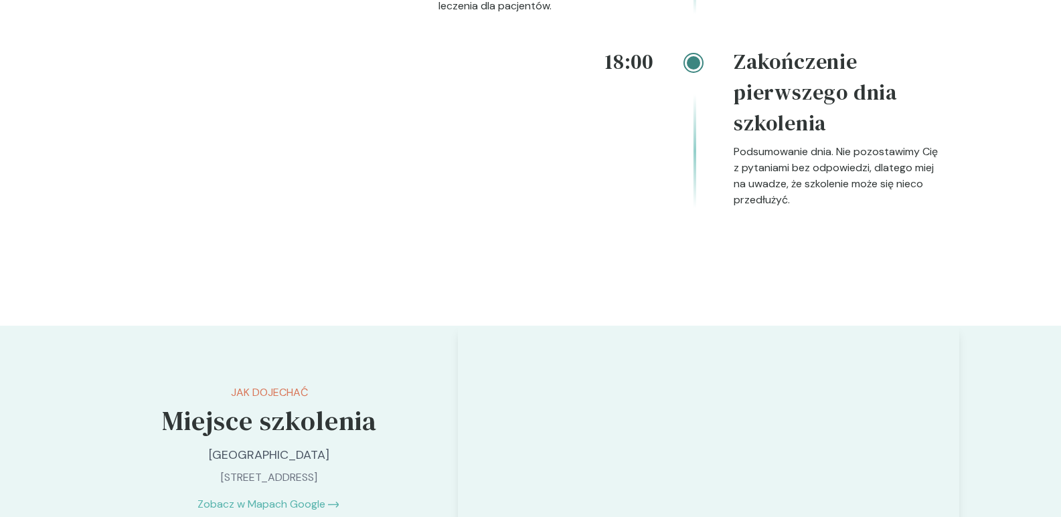
scroll to position [2878, 0]
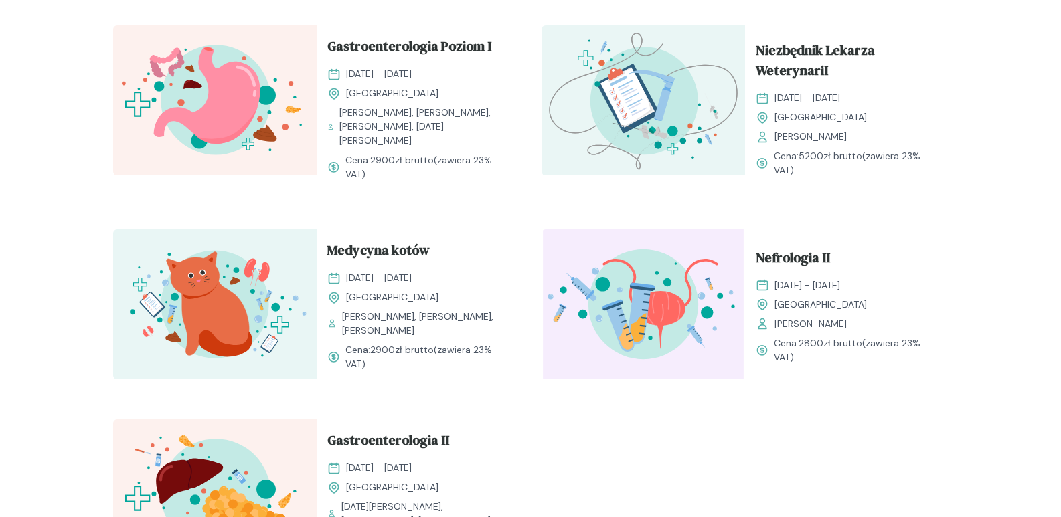
scroll to position [1539, 0]
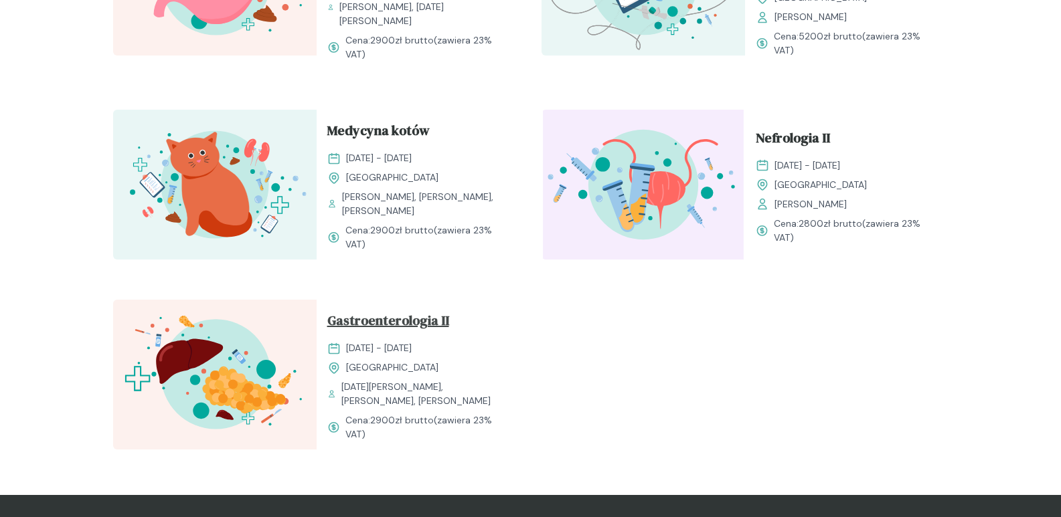
click at [433, 319] on span "Gastroenterologia II" at bounding box center [388, 323] width 122 height 25
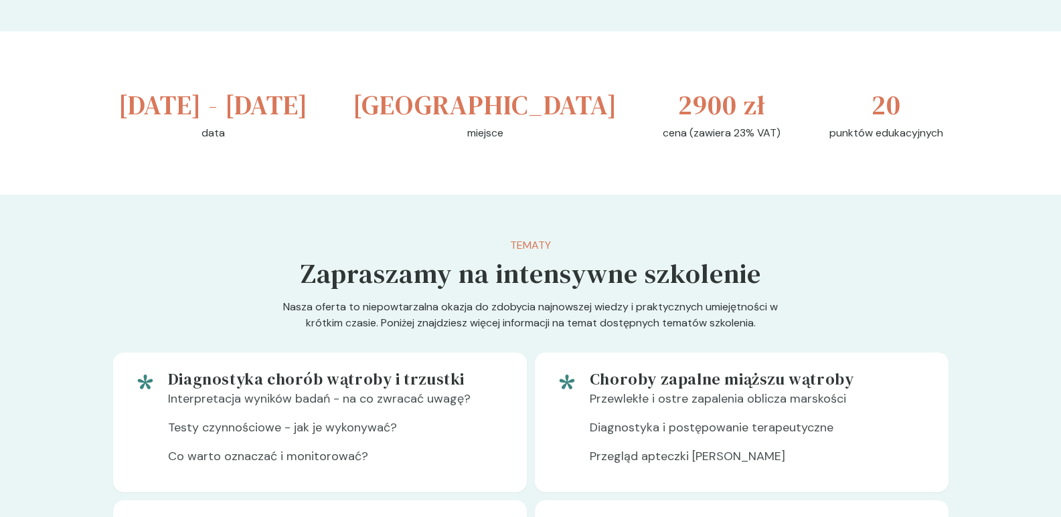
scroll to position [669, 0]
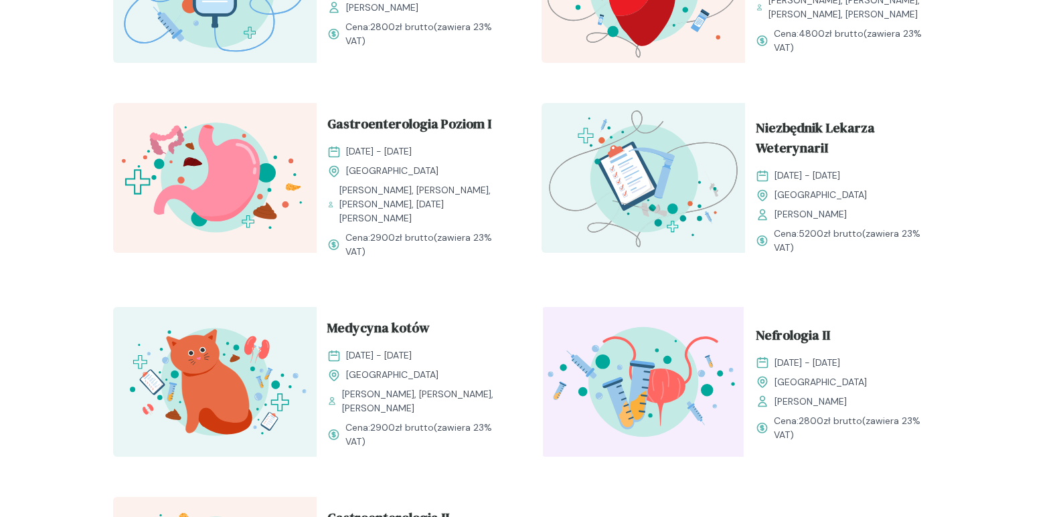
scroll to position [1272, 0]
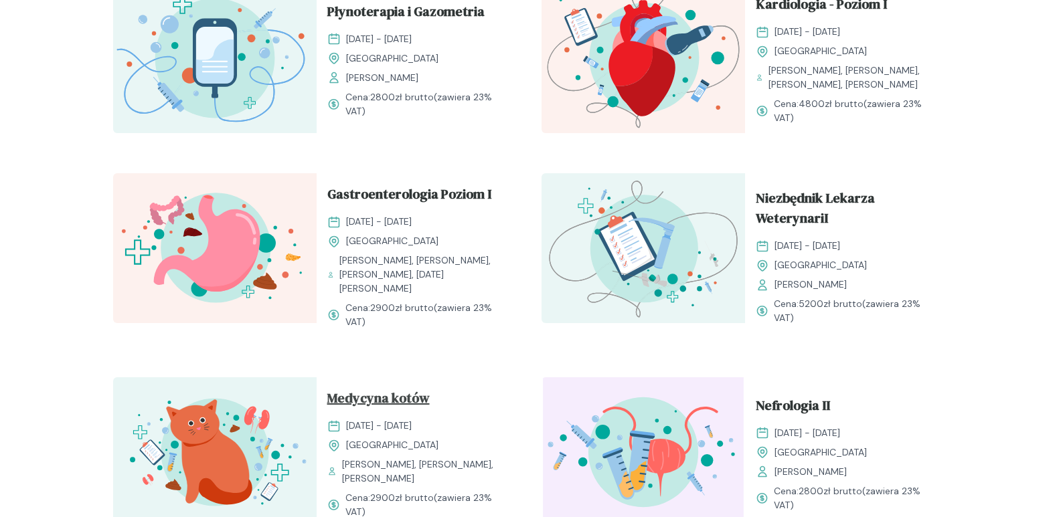
click at [384, 405] on span "Medycyna kotów" at bounding box center [378, 400] width 102 height 25
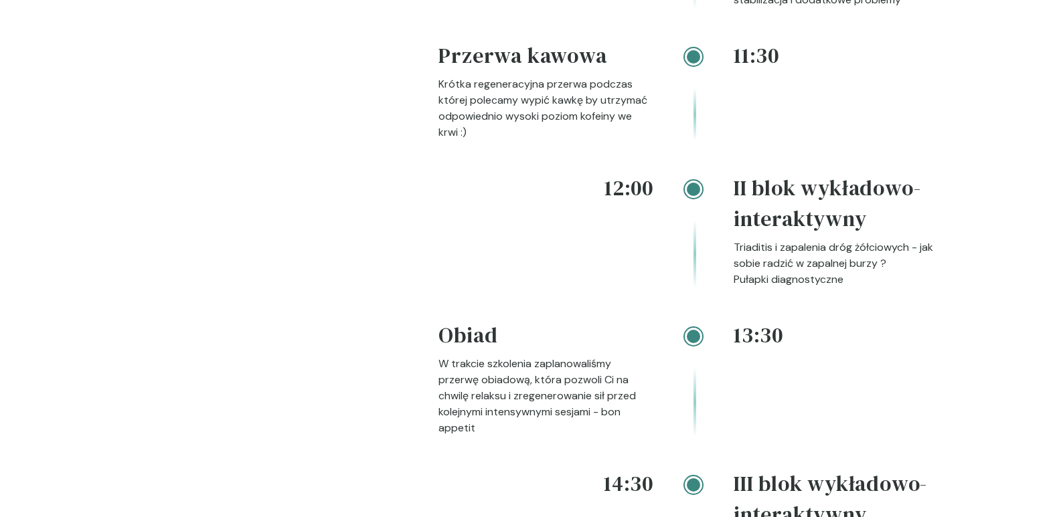
scroll to position [2008, 0]
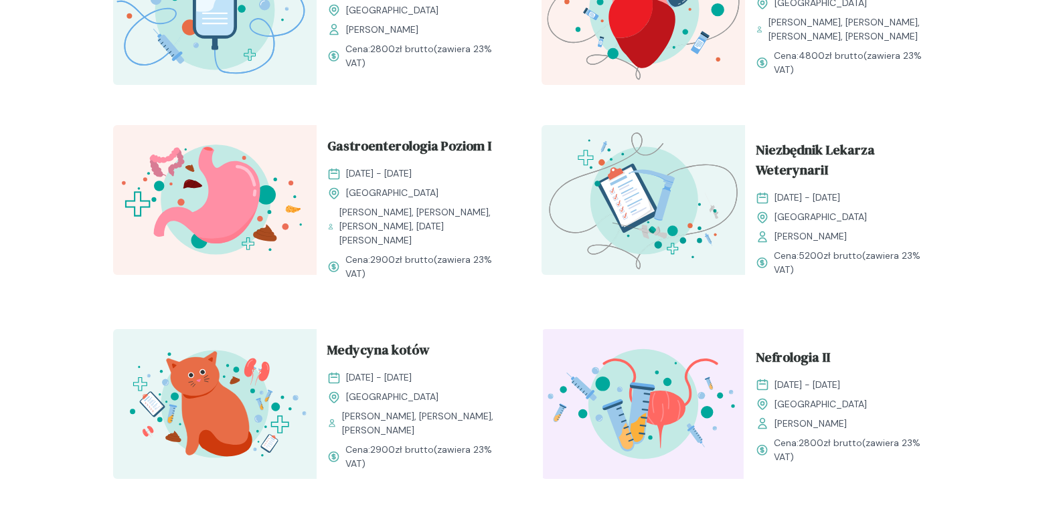
scroll to position [1339, 0]
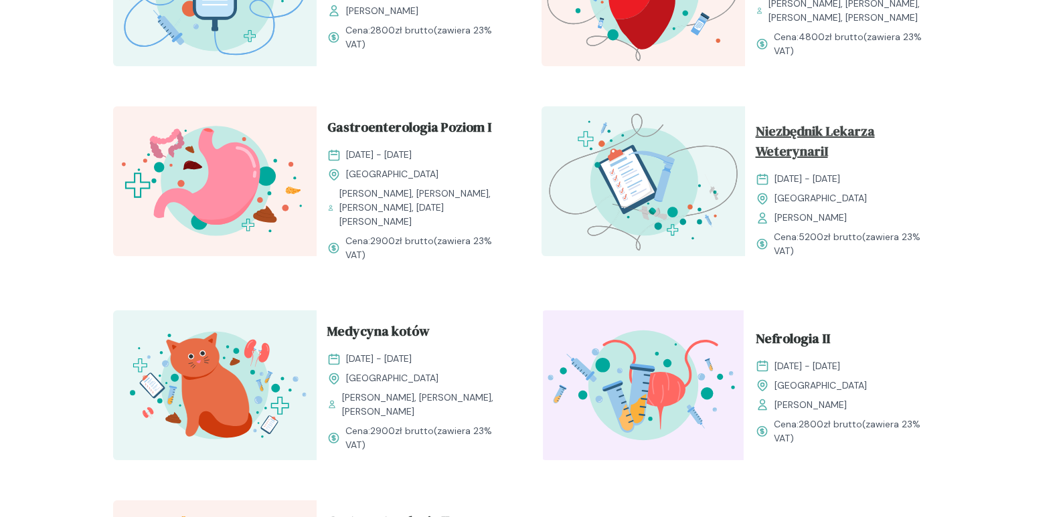
click at [811, 150] on span "Niezbędnik Lekarza WeterynariI" at bounding box center [847, 144] width 182 height 46
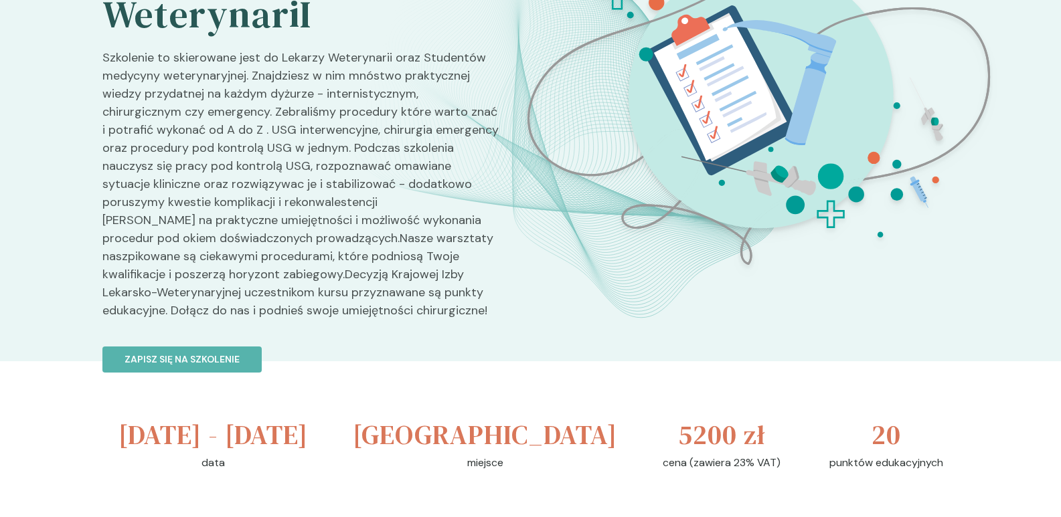
scroll to position [41, 0]
